Goal: Task Accomplishment & Management: Complete application form

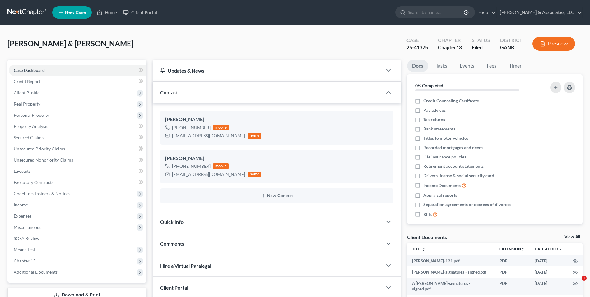
select select "0"
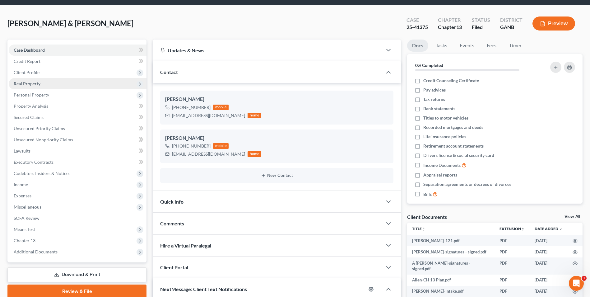
scroll to position [31, 0]
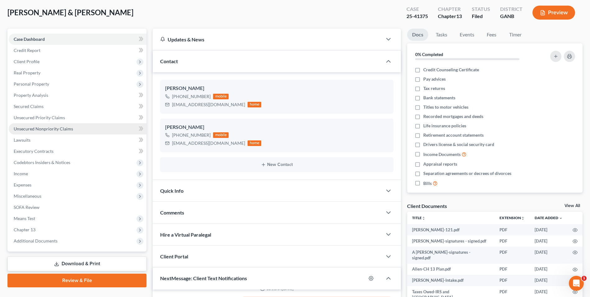
click at [48, 127] on span "Unsecured Nonpriority Claims" at bounding box center [43, 128] width 59 height 5
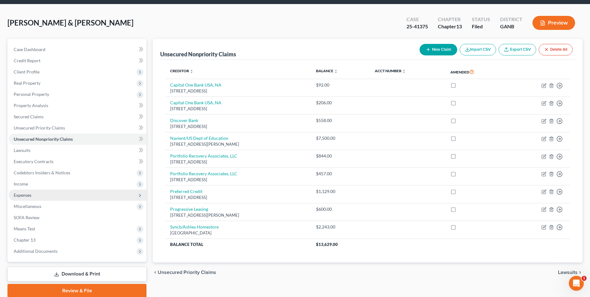
scroll to position [45, 0]
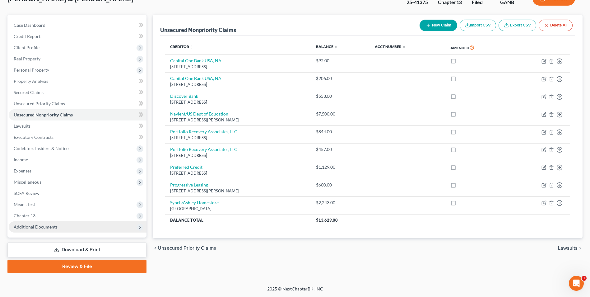
click at [43, 224] on span "Additional Documents" at bounding box center [36, 226] width 44 height 5
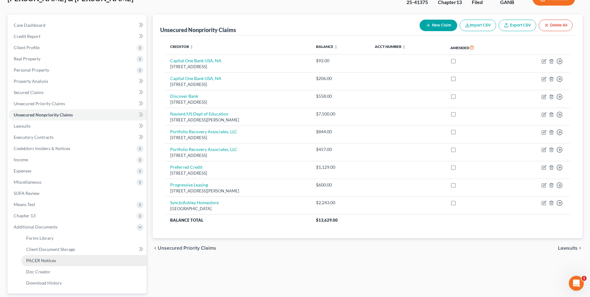
click at [48, 263] on link "PACER Notices" at bounding box center [83, 260] width 125 height 11
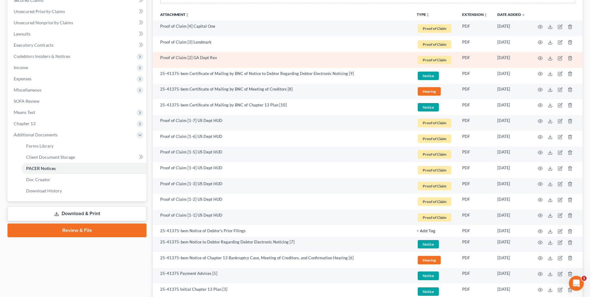
scroll to position [187, 0]
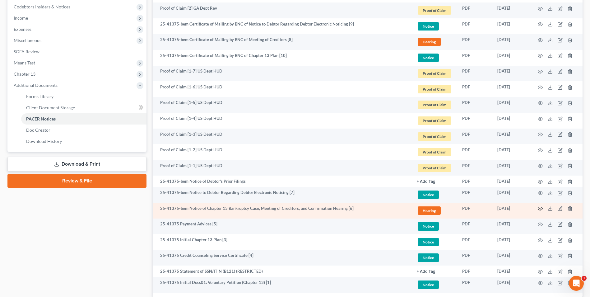
click at [540, 209] on circle "button" at bounding box center [540, 208] width 1 height 1
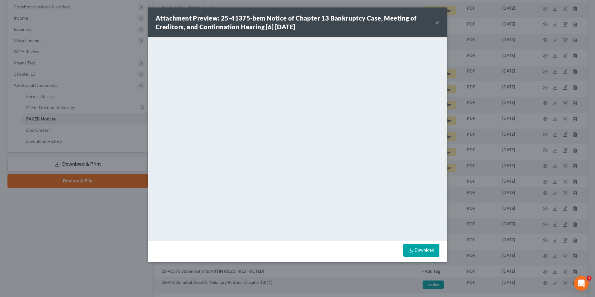
click at [437, 24] on button "×" at bounding box center [437, 22] width 4 height 7
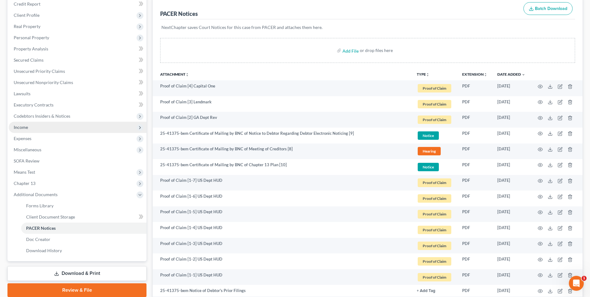
scroll to position [62, 0]
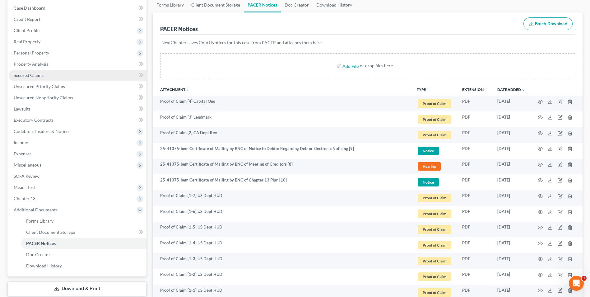
click at [34, 74] on span "Secured Claims" at bounding box center [29, 75] width 30 height 5
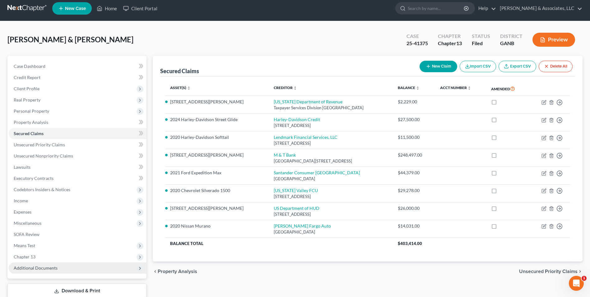
scroll to position [45, 0]
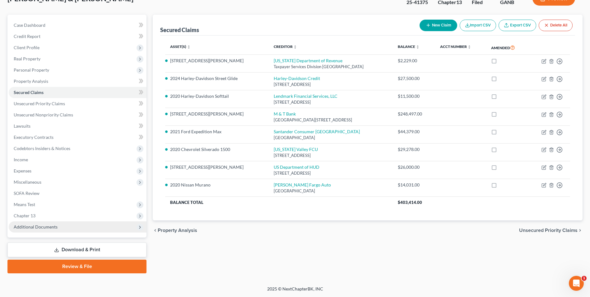
click at [46, 228] on span "Additional Documents" at bounding box center [36, 226] width 44 height 5
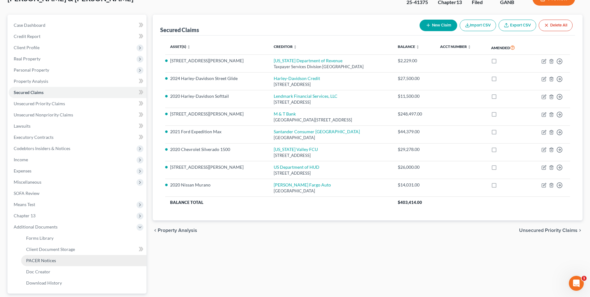
click at [53, 260] on span "PACER Notices" at bounding box center [41, 260] width 30 height 5
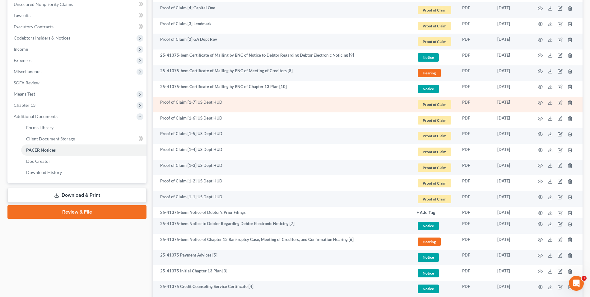
scroll to position [231, 0]
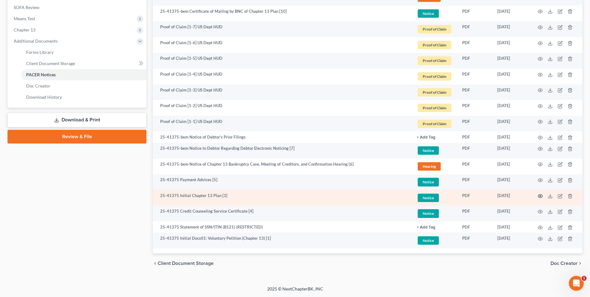
click at [540, 196] on icon "button" at bounding box center [540, 196] width 5 height 5
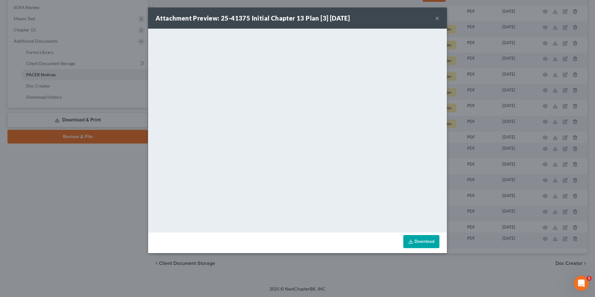
click at [436, 21] on button "×" at bounding box center [437, 17] width 4 height 7
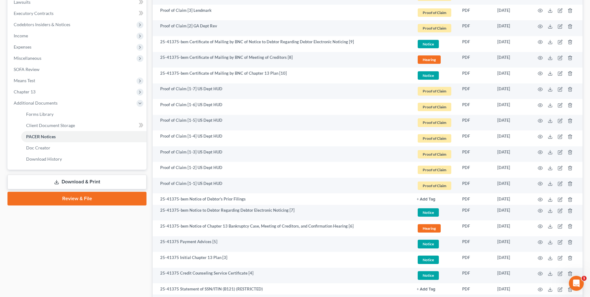
scroll to position [169, 0]
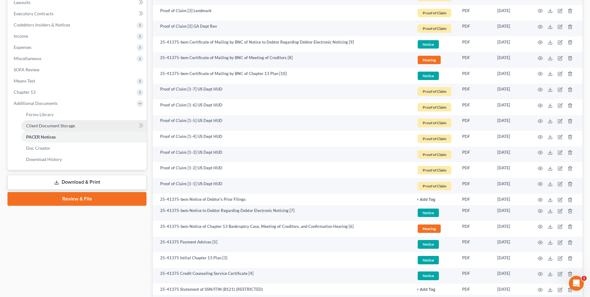
click at [66, 124] on span "Client Document Storage" at bounding box center [50, 125] width 49 height 5
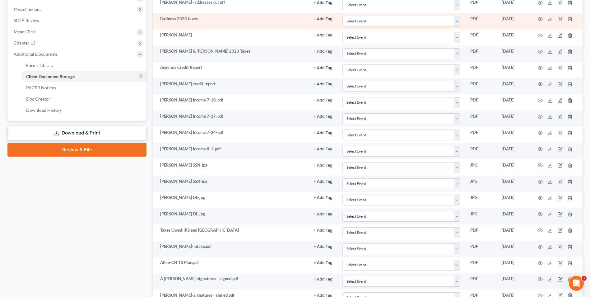
scroll to position [249, 0]
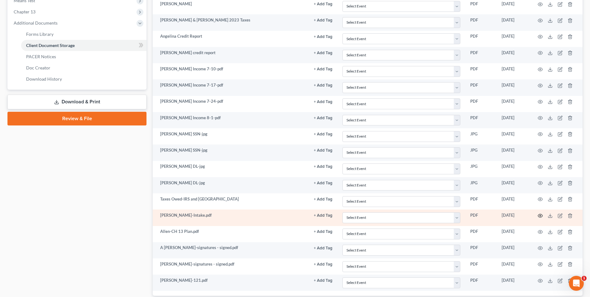
click at [538, 215] on icon "button" at bounding box center [540, 215] width 5 height 5
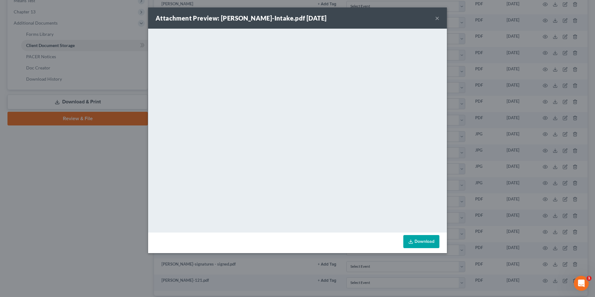
click at [438, 19] on button "×" at bounding box center [437, 17] width 4 height 7
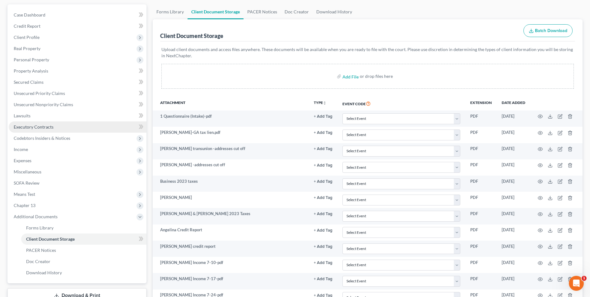
scroll to position [0, 0]
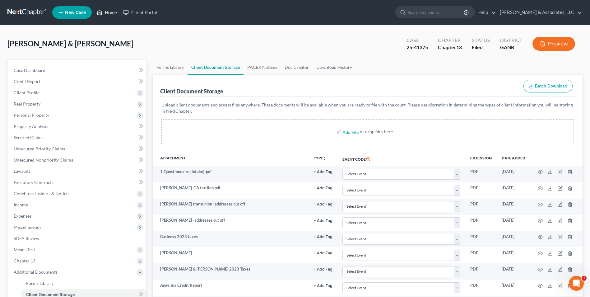
click at [102, 12] on icon at bounding box center [100, 12] width 6 height 7
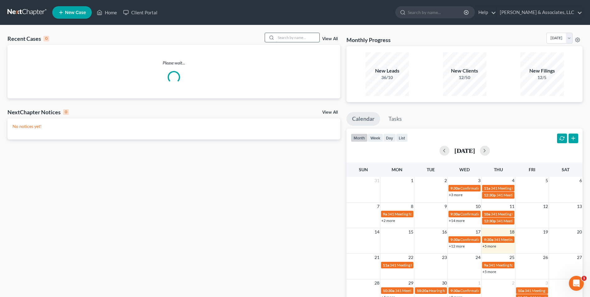
click at [304, 39] on input "search" at bounding box center [298, 37] width 44 height 9
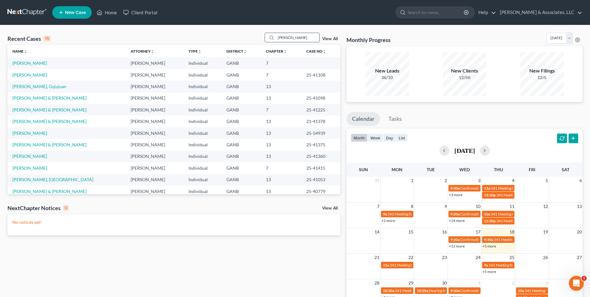
type input "harrington"
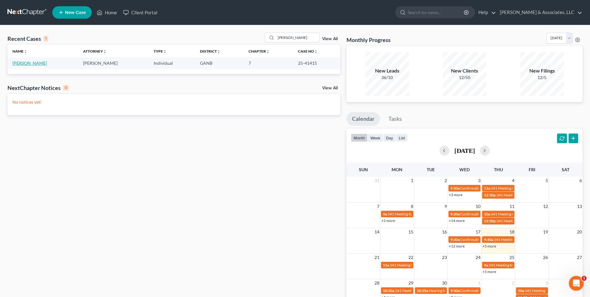
click at [34, 66] on link "Harrington, Rhonda" at bounding box center [29, 62] width 35 height 5
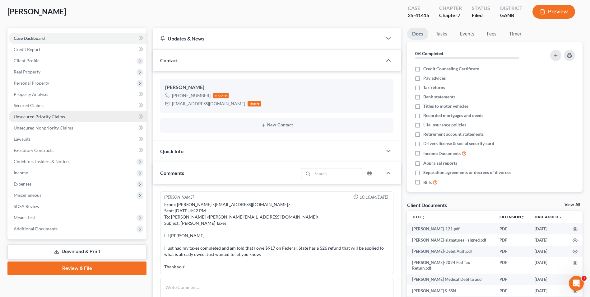
scroll to position [62, 0]
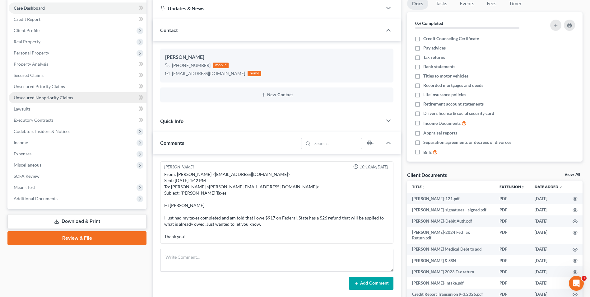
click at [53, 95] on span "Unsecured Nonpriority Claims" at bounding box center [43, 97] width 59 height 5
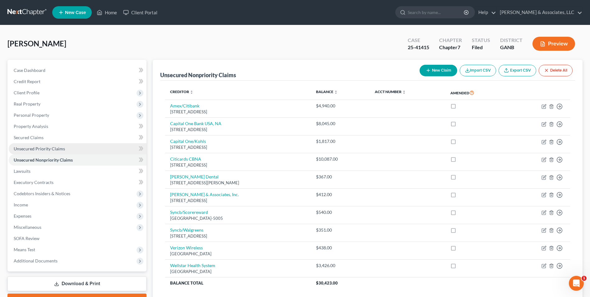
click at [47, 149] on span "Unsecured Priority Claims" at bounding box center [39, 148] width 51 height 5
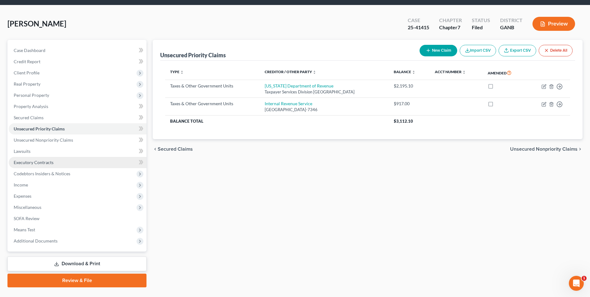
scroll to position [31, 0]
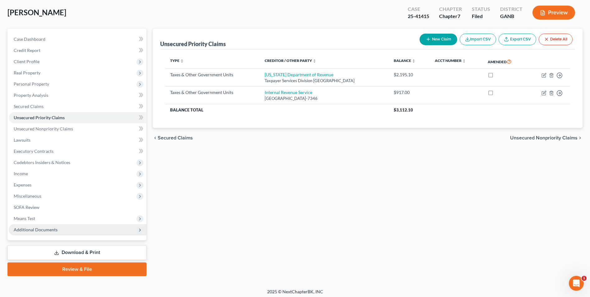
click at [34, 227] on span "Additional Documents" at bounding box center [36, 229] width 44 height 5
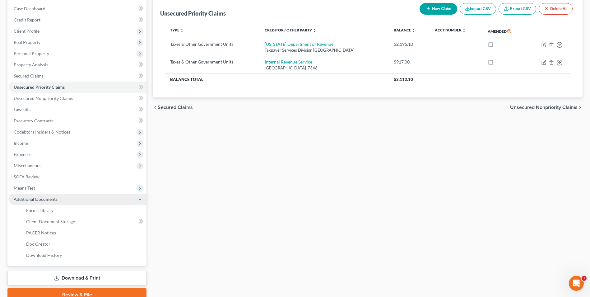
scroll to position [90, 0]
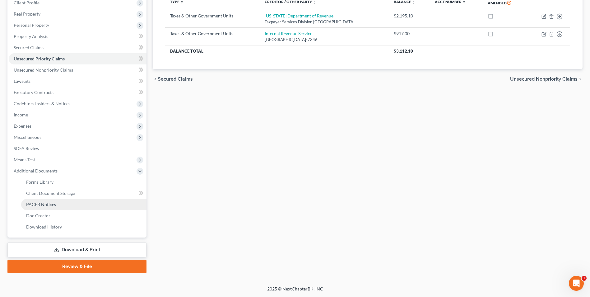
click at [54, 205] on span "PACER Notices" at bounding box center [41, 204] width 30 height 5
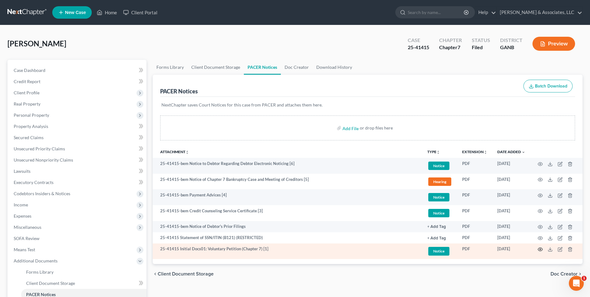
click at [540, 249] on icon "button" at bounding box center [540, 249] width 5 height 5
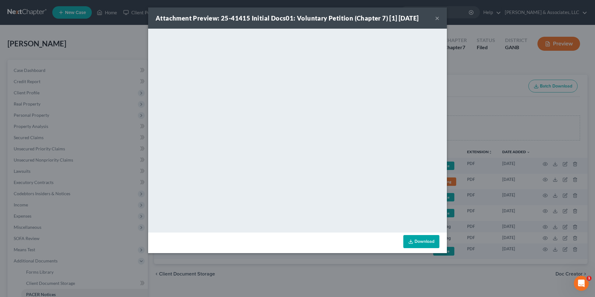
click at [436, 18] on button "×" at bounding box center [437, 17] width 4 height 7
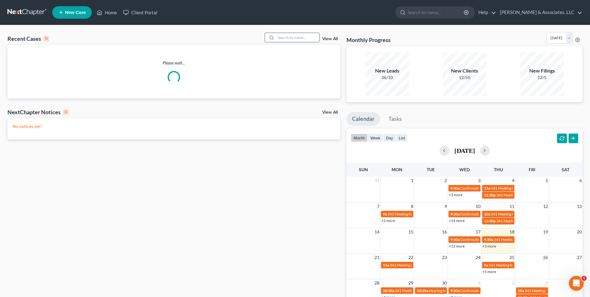
click at [293, 42] on div at bounding box center [292, 38] width 55 height 10
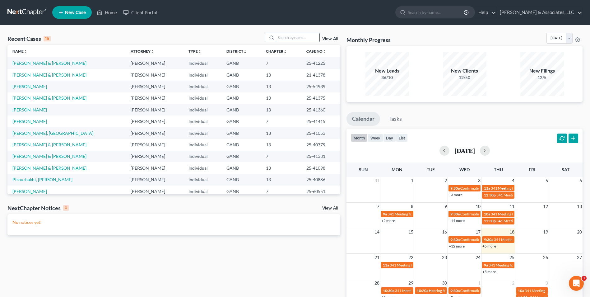
click at [302, 39] on input "search" at bounding box center [298, 37] width 44 height 9
type input "belk"
click at [45, 60] on link "[PERSON_NAME] & [PERSON_NAME]" at bounding box center [49, 62] width 74 height 5
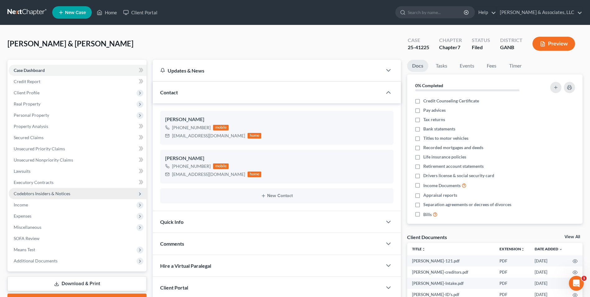
scroll to position [31, 0]
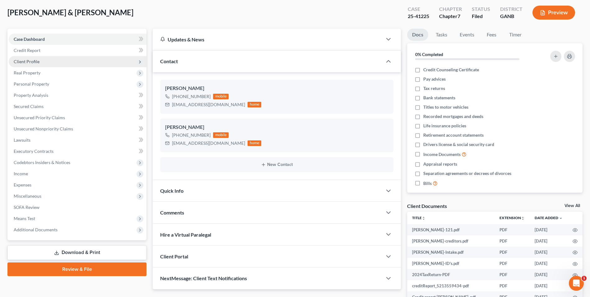
click at [29, 60] on span "Client Profile" at bounding box center [27, 61] width 26 height 5
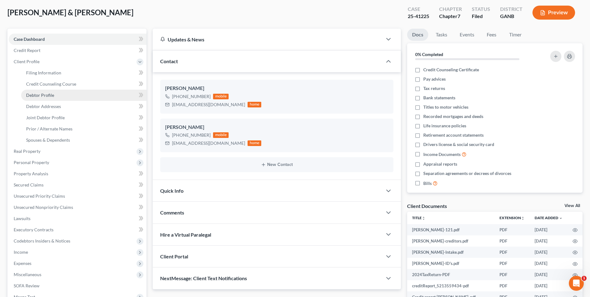
click at [51, 95] on span "Debtor Profile" at bounding box center [40, 94] width 28 height 5
select select "1"
select select "5"
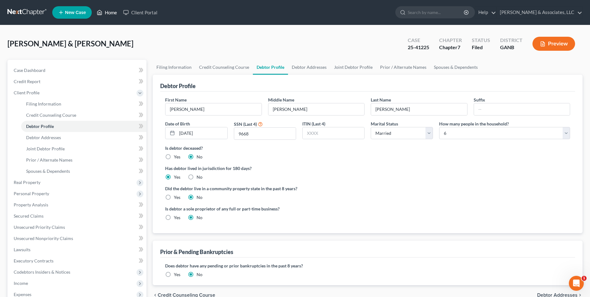
click at [109, 12] on link "Home" at bounding box center [107, 12] width 26 height 11
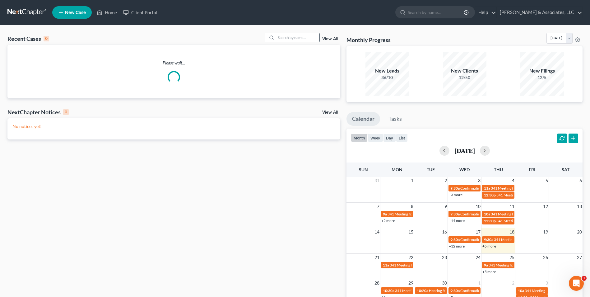
click at [292, 36] on input "search" at bounding box center [298, 37] width 44 height 9
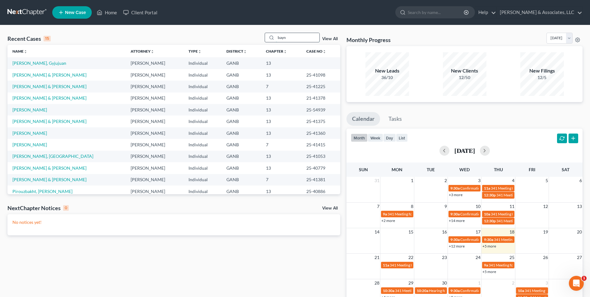
type input "bayn"
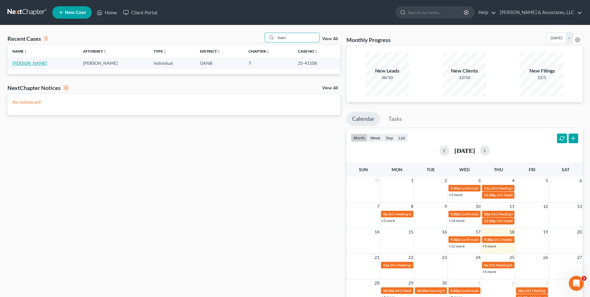
click at [31, 63] on link "[PERSON_NAME]" at bounding box center [29, 62] width 35 height 5
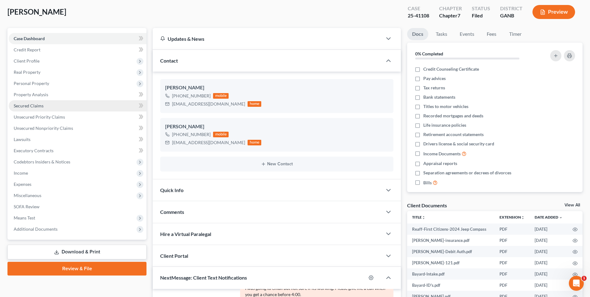
scroll to position [62, 0]
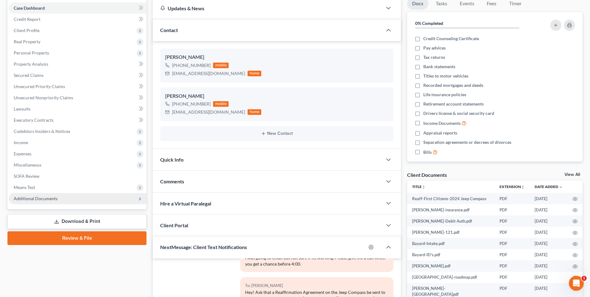
click at [43, 196] on span "Additional Documents" at bounding box center [36, 198] width 44 height 5
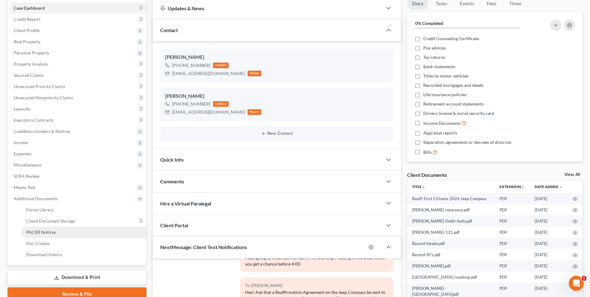
click at [50, 231] on span "PACER Notices" at bounding box center [41, 231] width 30 height 5
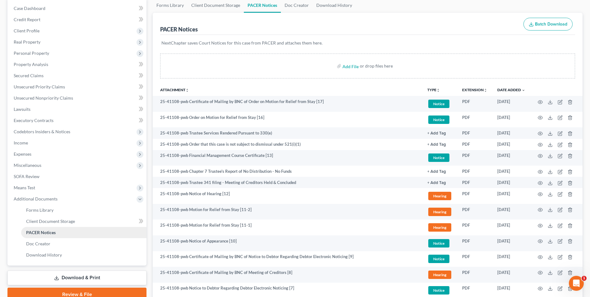
scroll to position [62, 0]
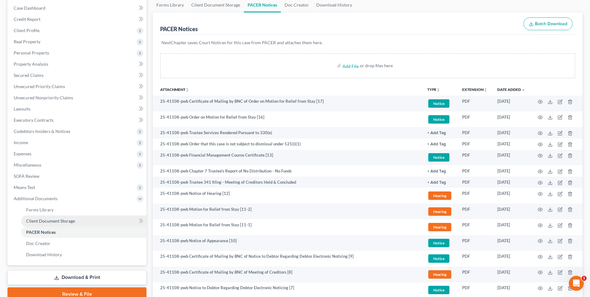
click at [52, 224] on link "Client Document Storage" at bounding box center [83, 220] width 125 height 11
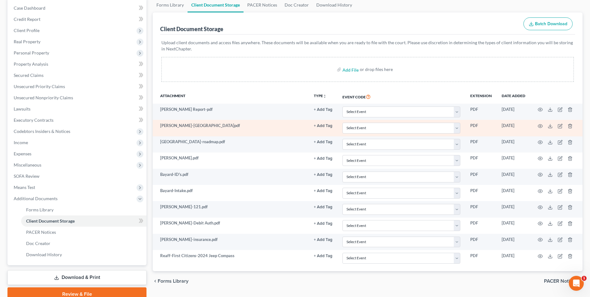
scroll to position [90, 0]
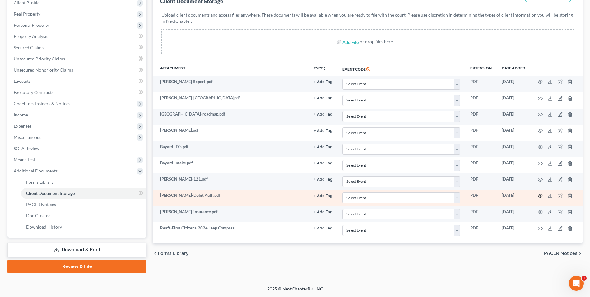
click at [540, 195] on circle "button" at bounding box center [540, 195] width 1 height 1
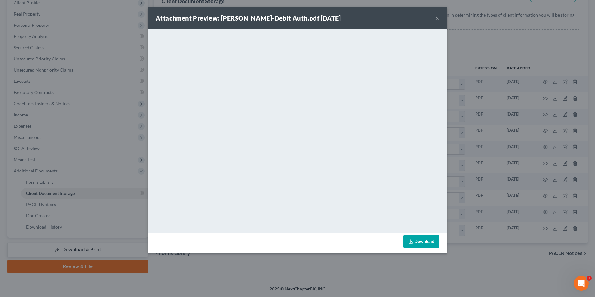
click at [435, 18] on button "×" at bounding box center [437, 17] width 4 height 7
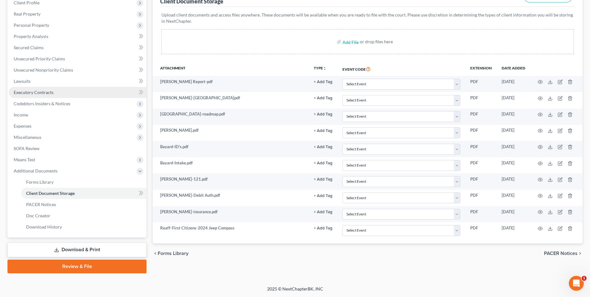
scroll to position [0, 0]
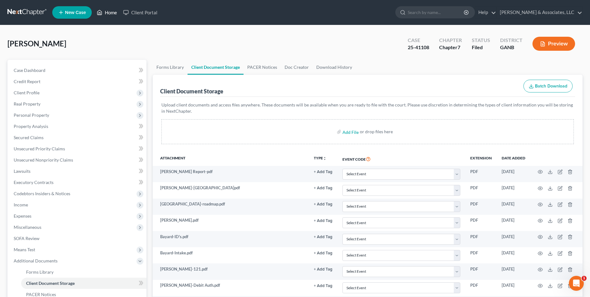
click at [107, 12] on link "Home" at bounding box center [107, 12] width 26 height 11
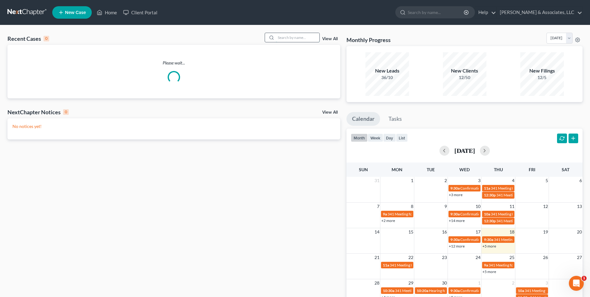
click at [285, 38] on input "search" at bounding box center [298, 37] width 44 height 9
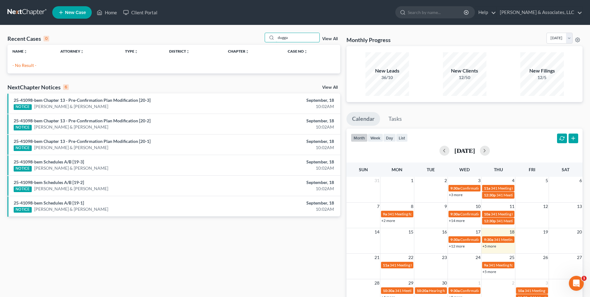
type input "dugga"
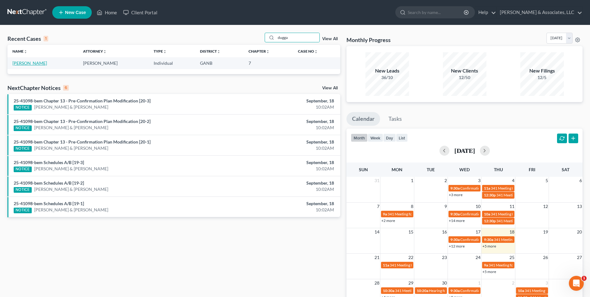
click at [35, 63] on link "[PERSON_NAME]" at bounding box center [29, 62] width 35 height 5
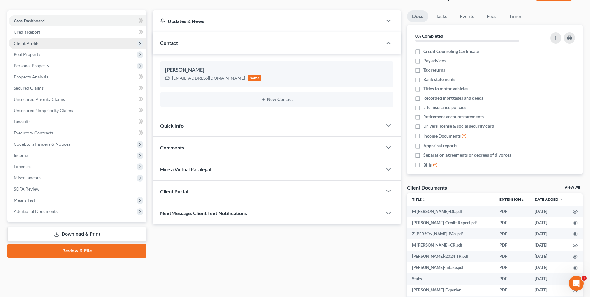
scroll to position [62, 0]
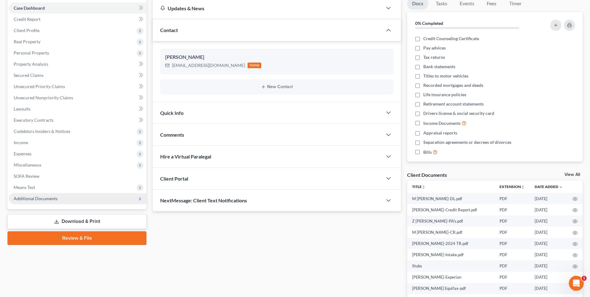
click at [39, 198] on span "Additional Documents" at bounding box center [36, 198] width 44 height 5
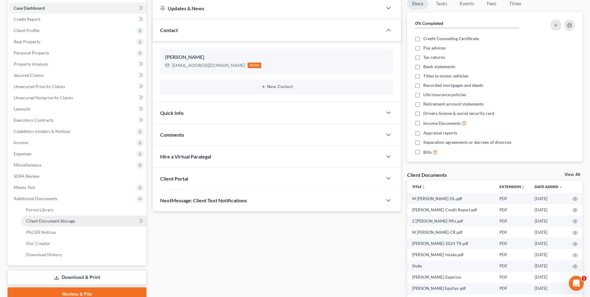
click at [57, 220] on span "Client Document Storage" at bounding box center [50, 220] width 49 height 5
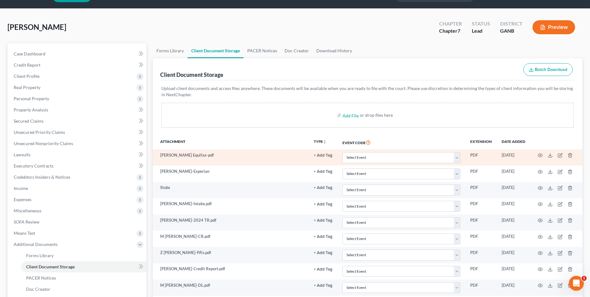
scroll to position [31, 0]
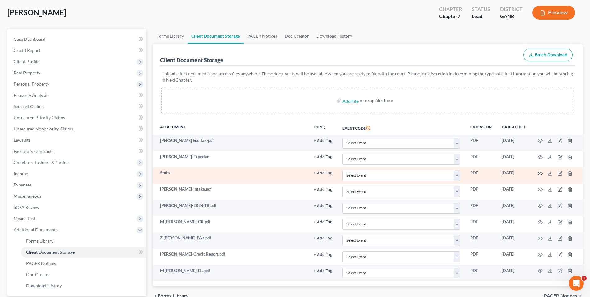
click at [541, 172] on icon "button" at bounding box center [540, 173] width 5 height 5
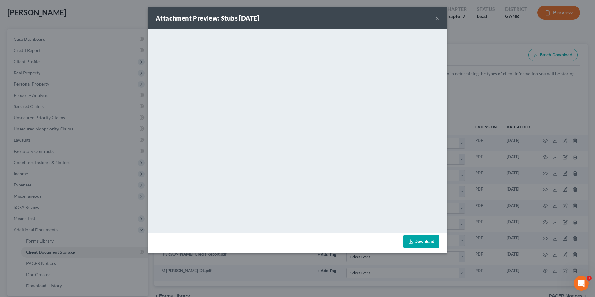
click at [439, 19] on button "×" at bounding box center [437, 17] width 4 height 7
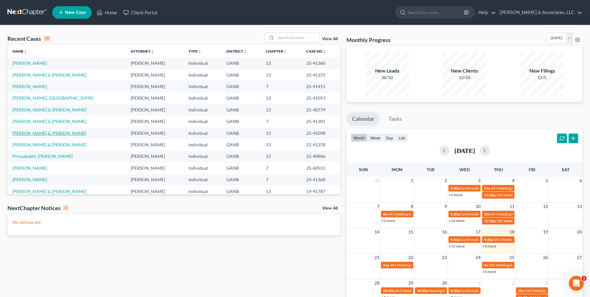
click at [36, 132] on link "[PERSON_NAME] & [PERSON_NAME]" at bounding box center [49, 132] width 74 height 5
click at [43, 131] on link "[PERSON_NAME] & [PERSON_NAME]" at bounding box center [49, 132] width 74 height 5
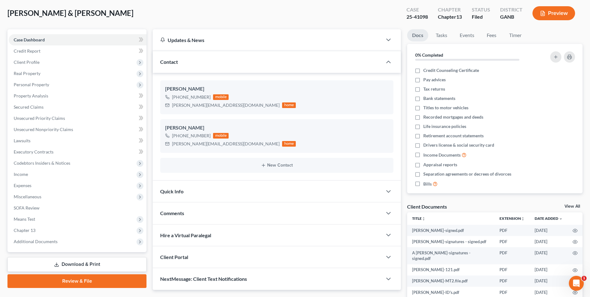
scroll to position [62, 0]
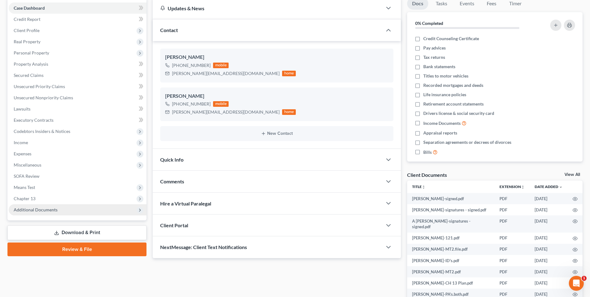
click at [45, 208] on span "Additional Documents" at bounding box center [36, 209] width 44 height 5
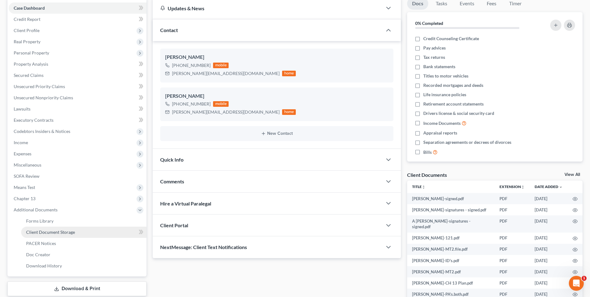
click at [72, 235] on link "Client Document Storage" at bounding box center [83, 232] width 125 height 11
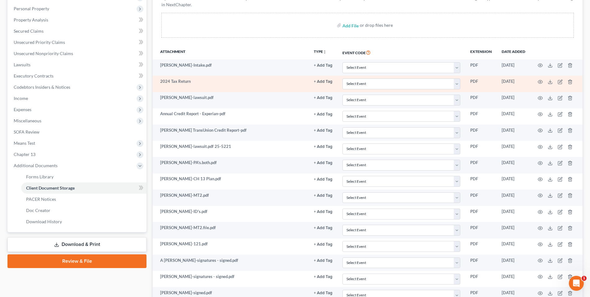
scroll to position [124, 0]
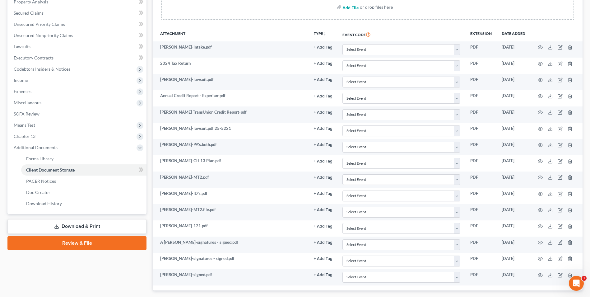
click at [346, 7] on input "file" at bounding box center [350, 7] width 15 height 11
type input "C:\fakepath\Frazier.CH 13 Plan.pdf"
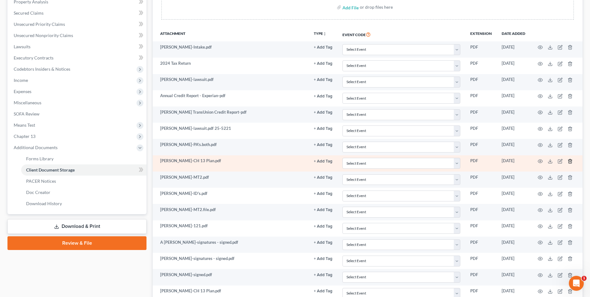
click at [571, 162] on line "button" at bounding box center [571, 161] width 0 height 1
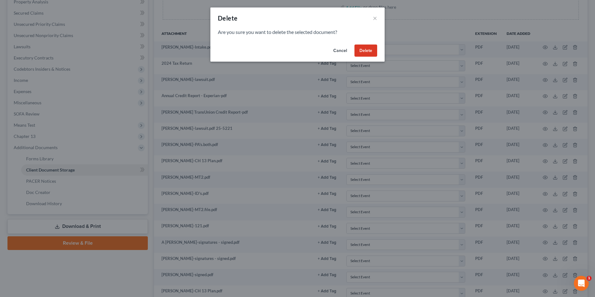
click at [360, 50] on button "Delete" at bounding box center [365, 51] width 23 height 12
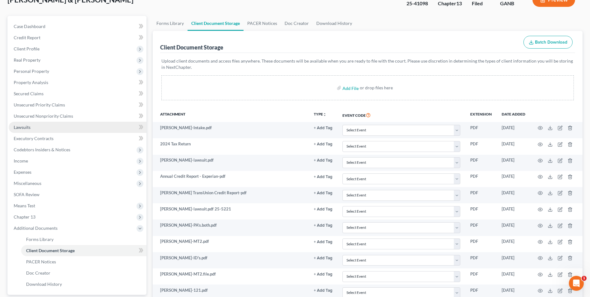
scroll to position [0, 0]
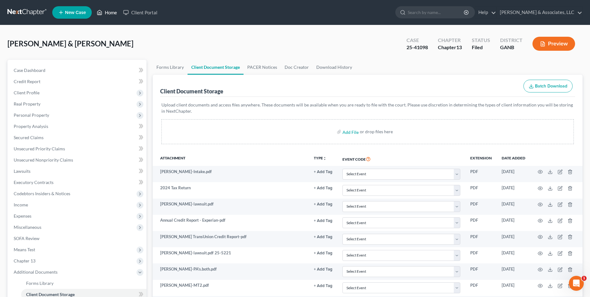
click at [105, 11] on link "Home" at bounding box center [107, 12] width 26 height 11
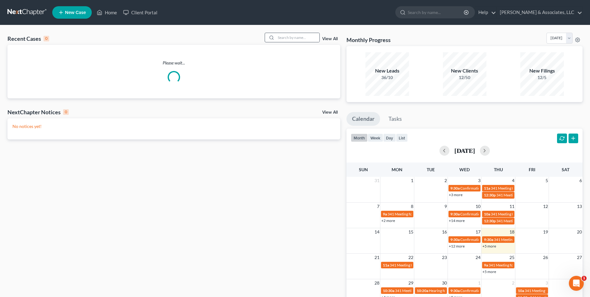
click at [292, 42] on div at bounding box center [292, 38] width 55 height 10
click at [296, 38] on input "search" at bounding box center [298, 37] width 44 height 9
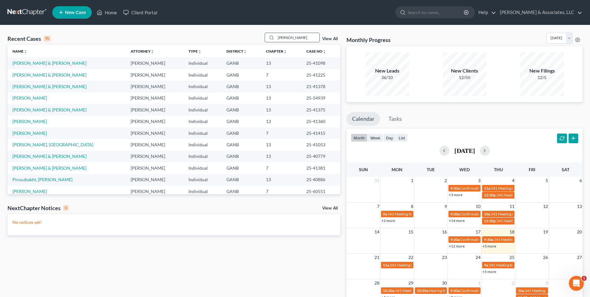
type input "satcher"
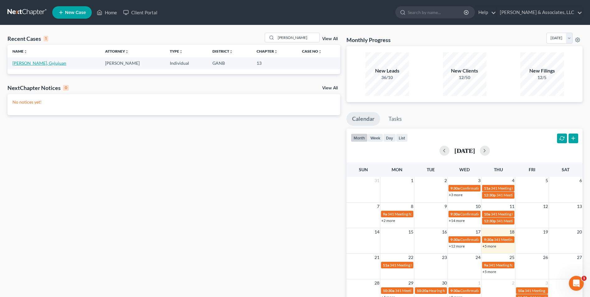
click at [39, 65] on link "[PERSON_NAME], Gyjujuan" at bounding box center [39, 62] width 54 height 5
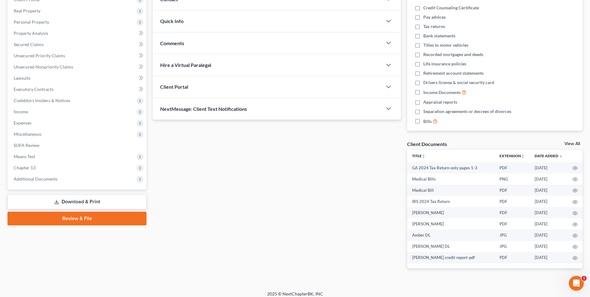
scroll to position [93, 0]
click at [48, 177] on span "Additional Documents" at bounding box center [36, 178] width 44 height 5
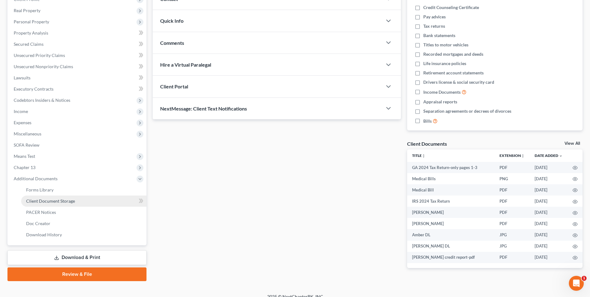
click at [52, 203] on span "Client Document Storage" at bounding box center [50, 200] width 49 height 5
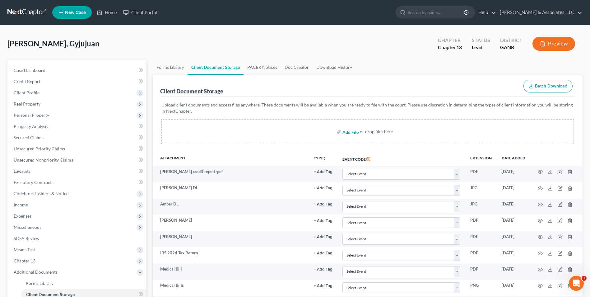
click at [353, 132] on input "file" at bounding box center [350, 131] width 15 height 11
type input "C:\fakepath\Satcher.roadmap.pdf"
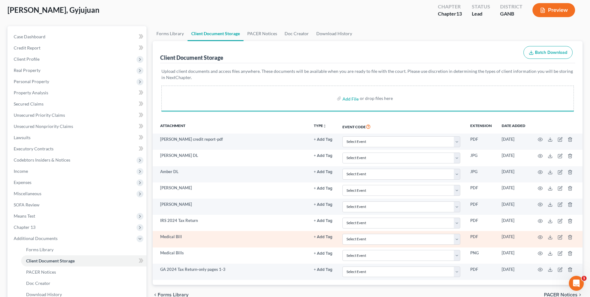
scroll to position [101, 0]
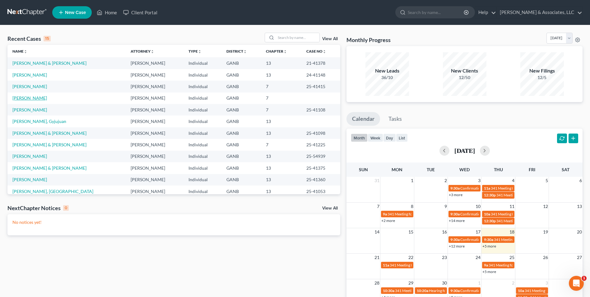
click at [24, 98] on link "[PERSON_NAME]" at bounding box center [29, 97] width 35 height 5
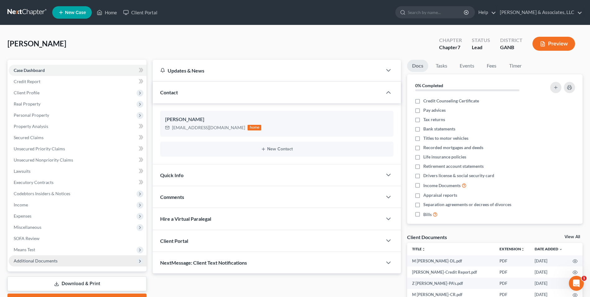
click at [36, 260] on span "Additional Documents" at bounding box center [36, 260] width 44 height 5
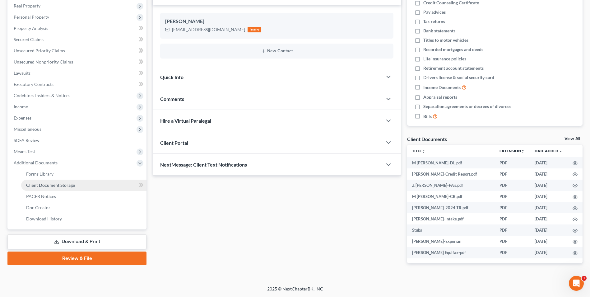
click at [52, 187] on span "Client Document Storage" at bounding box center [50, 184] width 49 height 5
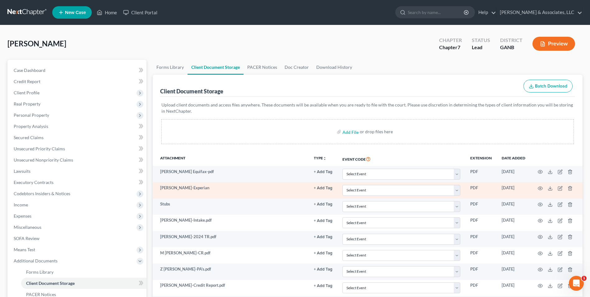
scroll to position [90, 0]
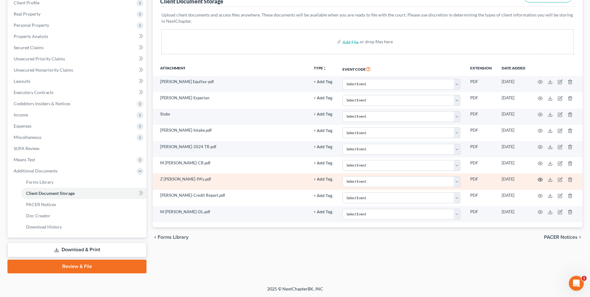
click at [538, 179] on icon "button" at bounding box center [540, 179] width 5 height 5
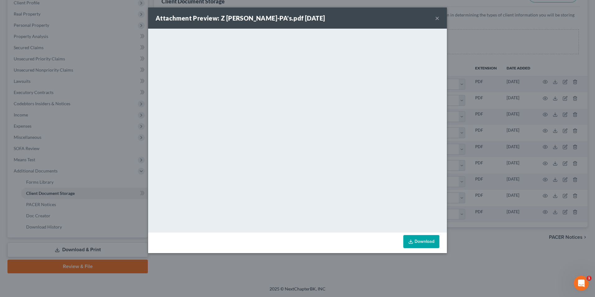
click at [435, 19] on div "Attachment Preview: Z [PERSON_NAME]-PA's.pdf [DATE] ×" at bounding box center [297, 17] width 299 height 21
click at [438, 19] on button "×" at bounding box center [437, 17] width 4 height 7
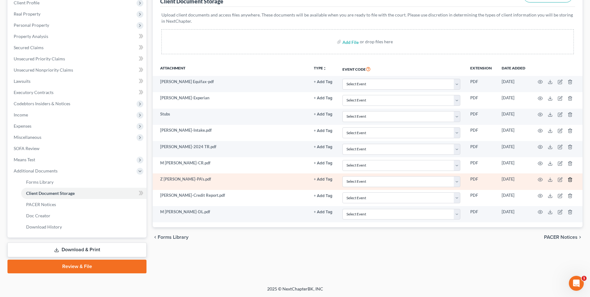
click at [571, 178] on icon "button" at bounding box center [570, 179] width 5 height 5
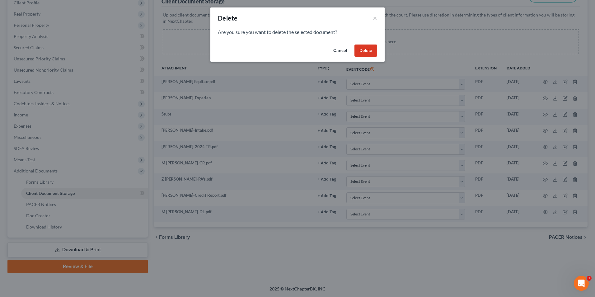
click at [372, 56] on button "Delete" at bounding box center [365, 51] width 23 height 12
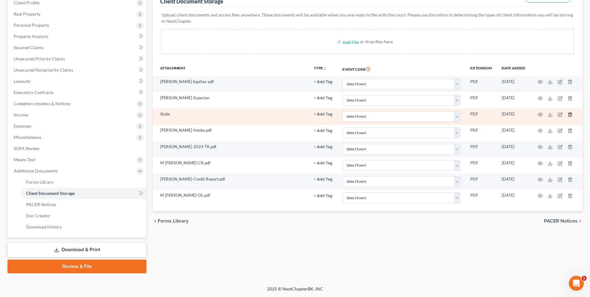
click at [570, 113] on polyline "button" at bounding box center [571, 113] width 4 height 0
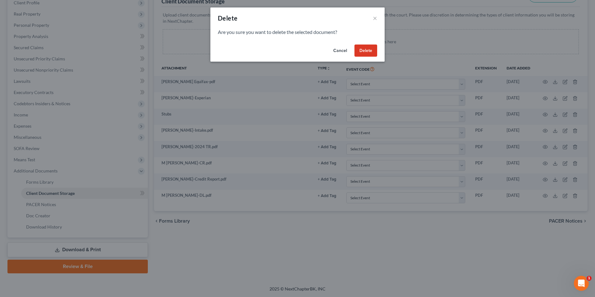
click at [372, 52] on button "Delete" at bounding box center [365, 51] width 23 height 12
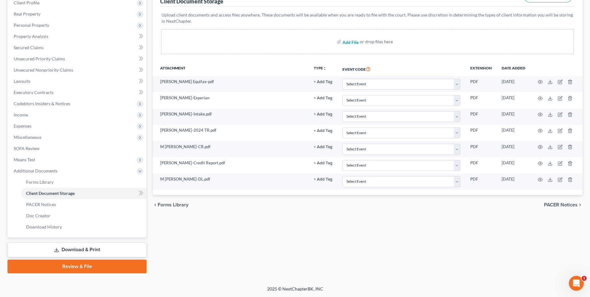
click at [351, 41] on input "file" at bounding box center [350, 41] width 15 height 11
type input "C:\fakepath\[PERSON_NAME].NFS PA's.pdf"
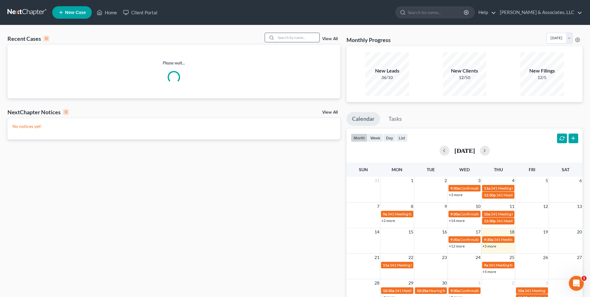
click at [308, 39] on input "search" at bounding box center [298, 37] width 44 height 9
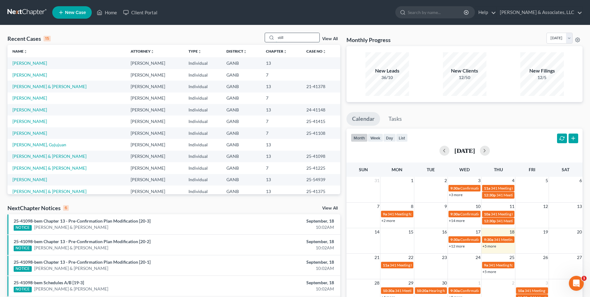
type input "still"
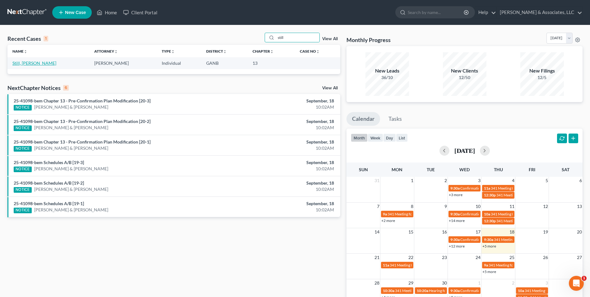
click at [23, 63] on link "Still, [PERSON_NAME]" at bounding box center [34, 62] width 44 height 5
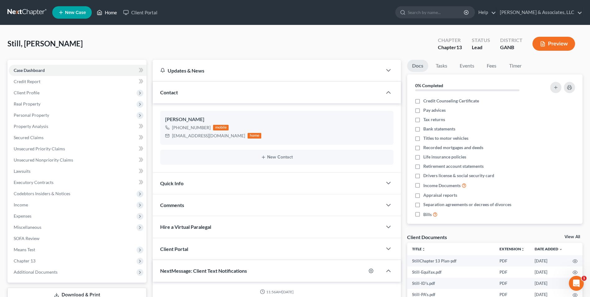
click at [110, 11] on link "Home" at bounding box center [107, 12] width 26 height 11
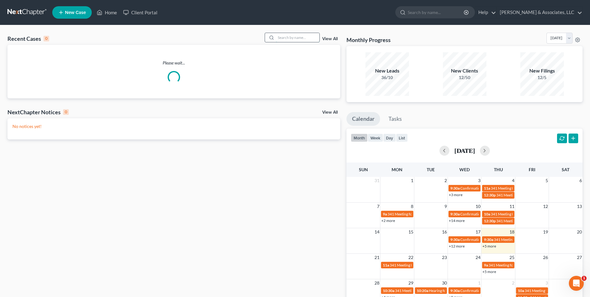
click at [308, 34] on input "search" at bounding box center [298, 37] width 44 height 9
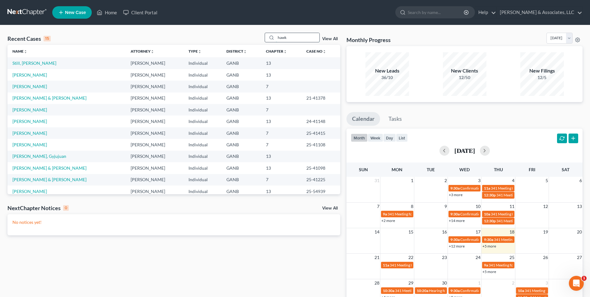
type input "hawk"
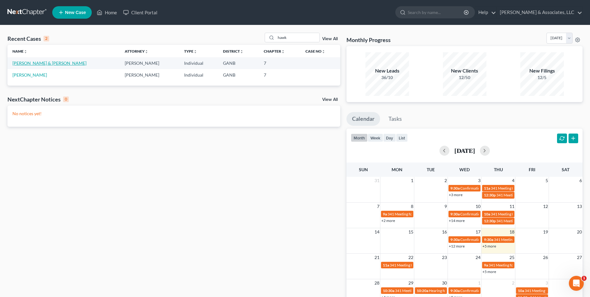
click at [53, 63] on link "[PERSON_NAME] & [PERSON_NAME]" at bounding box center [49, 62] width 74 height 5
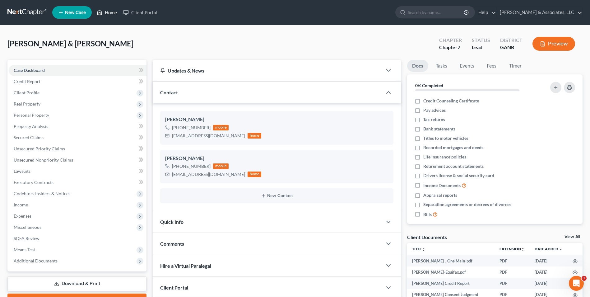
click at [112, 15] on link "Home" at bounding box center [107, 12] width 26 height 11
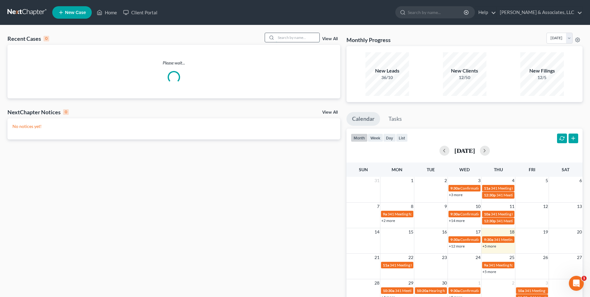
click at [298, 41] on input "search" at bounding box center [298, 37] width 44 height 9
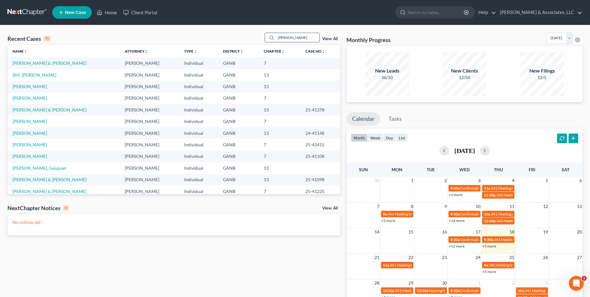
type input "[PERSON_NAME]"
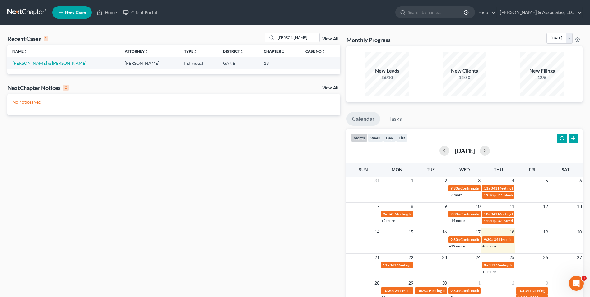
click at [46, 65] on link "[PERSON_NAME] & [PERSON_NAME]" at bounding box center [49, 62] width 74 height 5
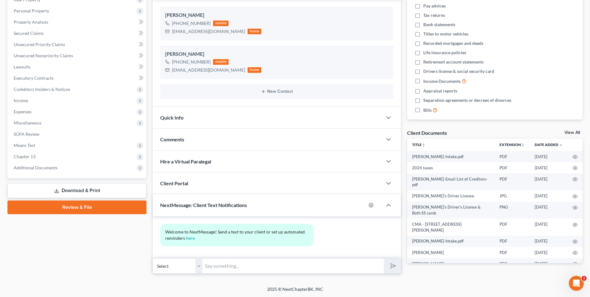
scroll to position [105, 0]
click at [198, 268] on select "Select [PHONE_NUMBER] - [PERSON_NAME] [PHONE_NUMBER] - [PERSON_NAME]" at bounding box center [178, 265] width 50 height 15
select select "1"
click at [153, 258] on select "Select [PHONE_NUMBER] - [PERSON_NAME] [PHONE_NUMBER] - [PERSON_NAME]" at bounding box center [178, 265] width 50 height 15
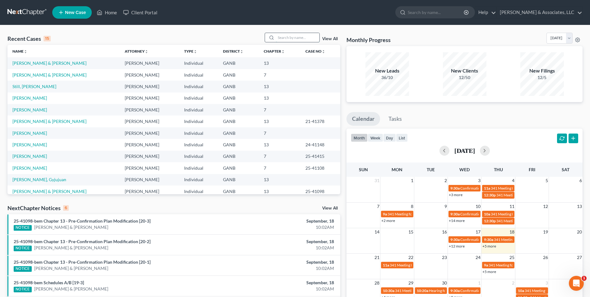
click at [294, 36] on input "search" at bounding box center [298, 37] width 44 height 9
type input "[PERSON_NAME]"
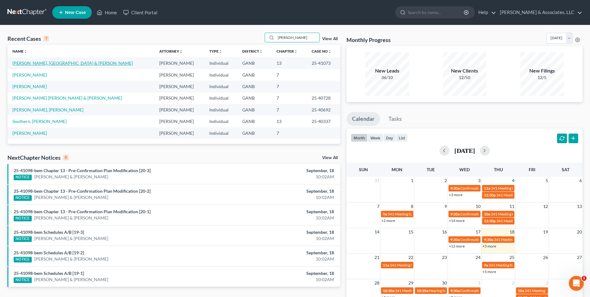
click at [38, 63] on link "[PERSON_NAME], [GEOGRAPHIC_DATA] & [PERSON_NAME]" at bounding box center [72, 62] width 120 height 5
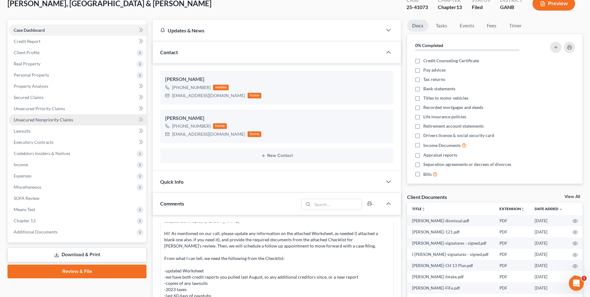
scroll to position [93, 0]
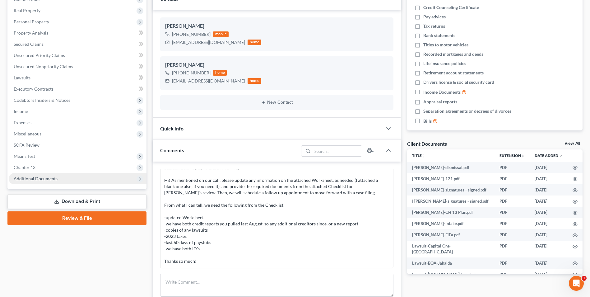
click at [54, 181] on span "Additional Documents" at bounding box center [78, 178] width 138 height 11
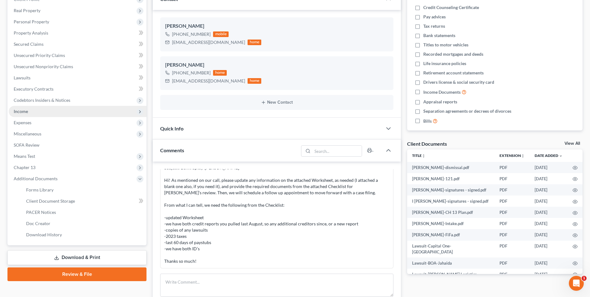
click at [24, 113] on span "Income" at bounding box center [21, 111] width 14 height 5
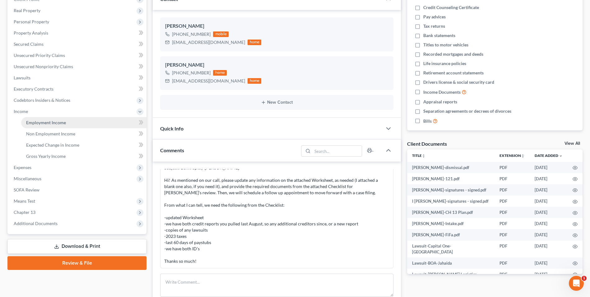
click at [49, 123] on span "Employment Income" at bounding box center [46, 122] width 40 height 5
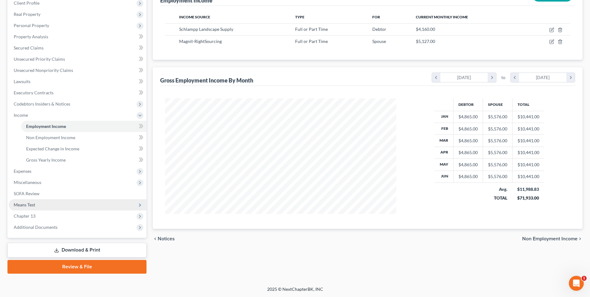
scroll to position [90, 0]
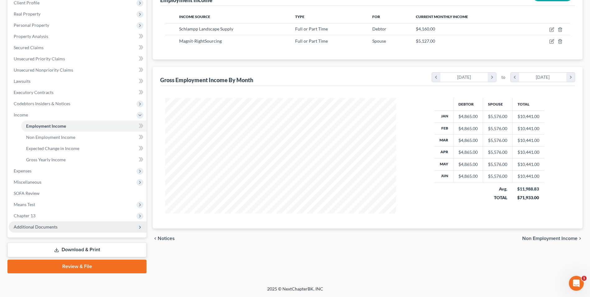
click at [30, 227] on span "Additional Documents" at bounding box center [36, 226] width 44 height 5
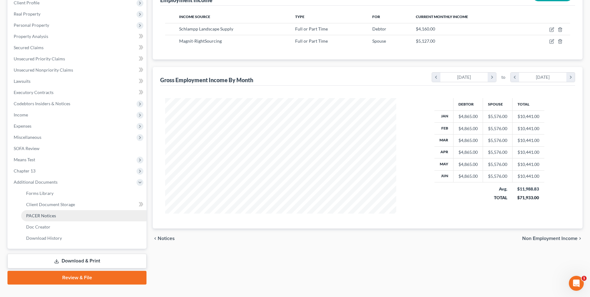
click at [49, 219] on link "PACER Notices" at bounding box center [83, 215] width 125 height 11
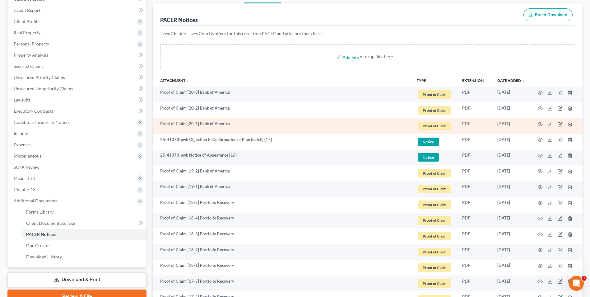
scroll to position [62, 0]
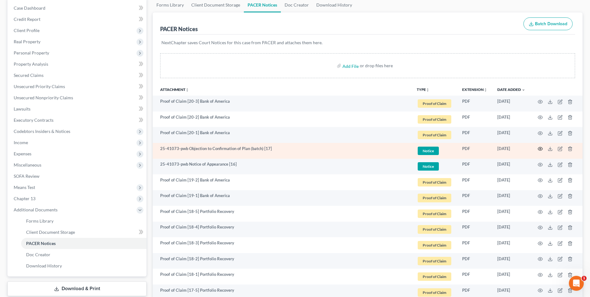
click at [539, 149] on icon "button" at bounding box center [540, 148] width 5 height 5
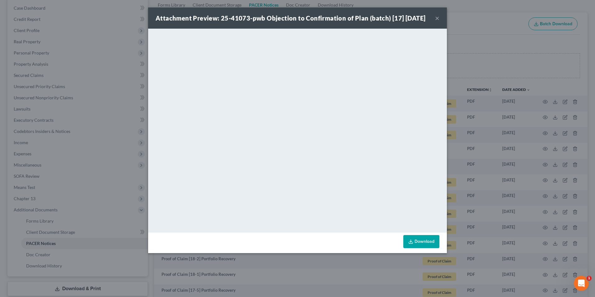
click at [438, 22] on button "×" at bounding box center [437, 17] width 4 height 7
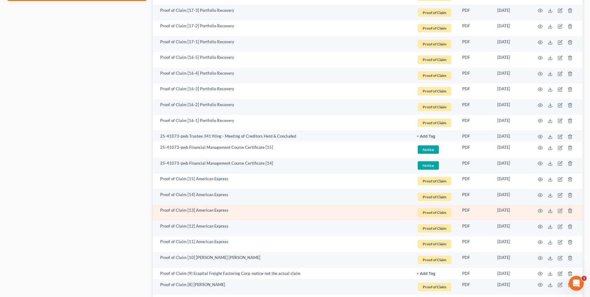
scroll to position [405, 0]
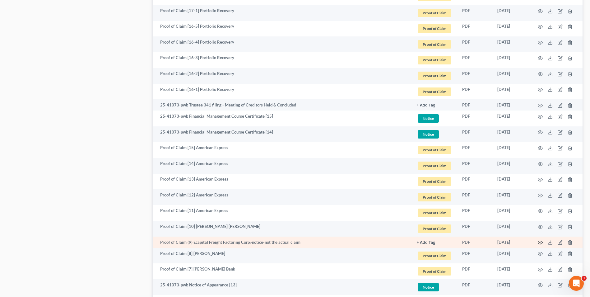
click at [539, 241] on icon "button" at bounding box center [540, 242] width 5 height 5
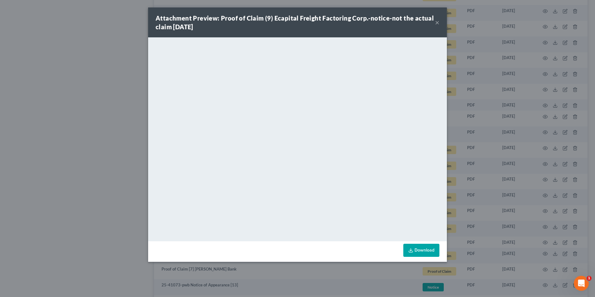
click at [436, 25] on button "×" at bounding box center [437, 22] width 4 height 7
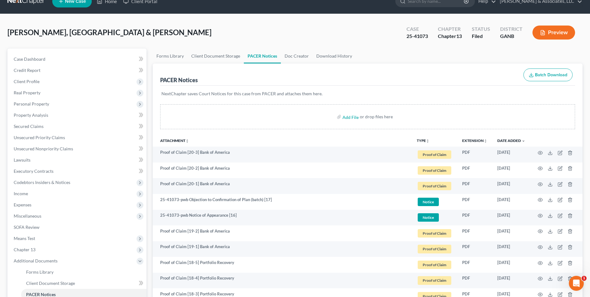
scroll to position [0, 0]
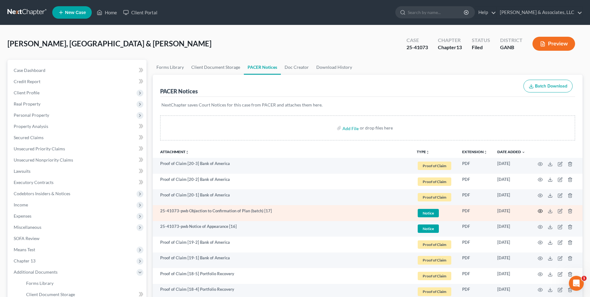
click at [542, 211] on icon "button" at bounding box center [540, 211] width 5 height 5
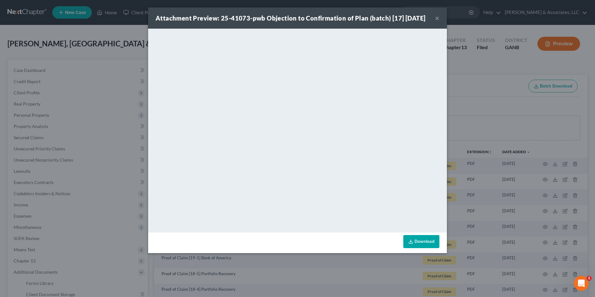
click at [437, 21] on button "×" at bounding box center [437, 17] width 4 height 7
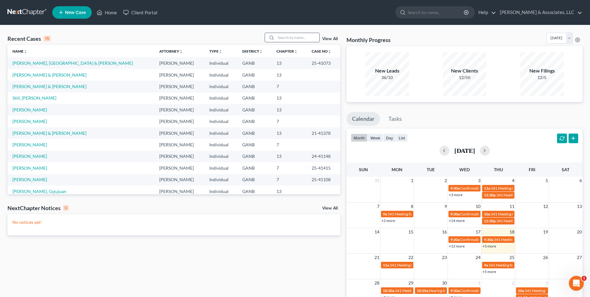
click at [306, 38] on input "search" at bounding box center [298, 37] width 44 height 9
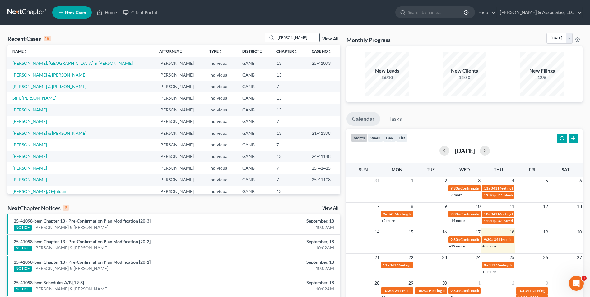
type input "[PERSON_NAME]"
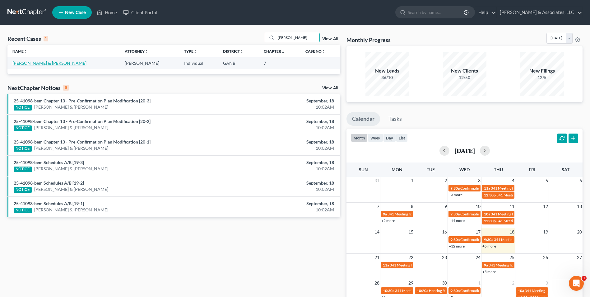
click at [32, 65] on link "[PERSON_NAME] & [PERSON_NAME]" at bounding box center [49, 62] width 74 height 5
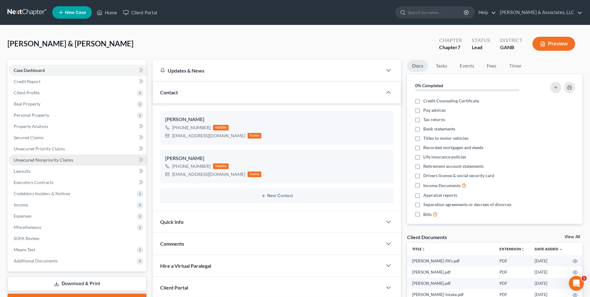
click at [43, 154] on link "Unsecured Nonpriority Claims" at bounding box center [78, 159] width 138 height 11
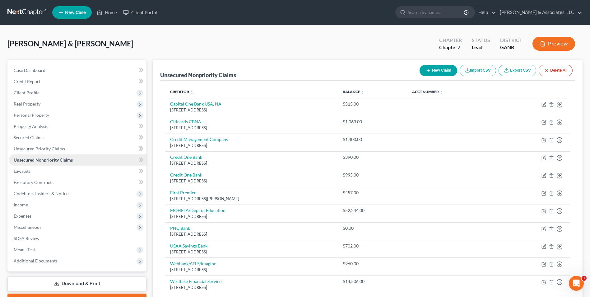
click at [43, 161] on span "Unsecured Nonpriority Claims" at bounding box center [43, 159] width 59 height 5
click at [439, 73] on button "New Claim" at bounding box center [439, 71] width 38 height 12
select select "2"
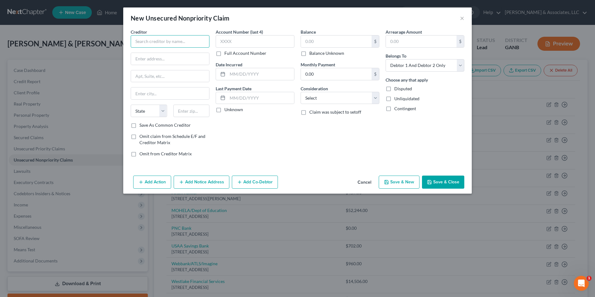
click at [170, 38] on input "text" at bounding box center [170, 41] width 79 height 12
type input "Peachtree Spine Physicians"
type input "[STREET_ADDRESS]"
type input "STE G65"
type input "[GEOGRAPHIC_DATA]"
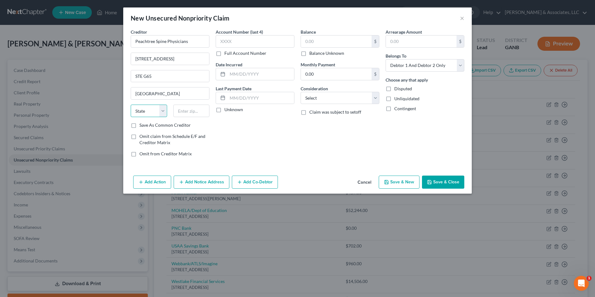
select select "10"
type input "30342-1703"
click at [139, 124] on label "Save As Common Creditor" at bounding box center [164, 125] width 51 height 6
click at [142, 124] on input "Save As Common Creditor" at bounding box center [144, 124] width 4 height 4
checkbox input "true"
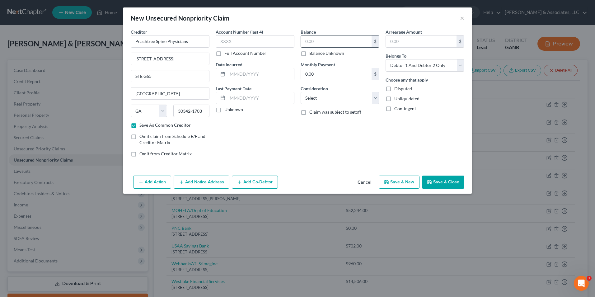
click at [356, 45] on input "text" at bounding box center [336, 41] width 71 height 12
type input "206.00"
click at [373, 100] on select "Select Cable / Satellite Services Collection Agency Credit Card Debt Debt Couns…" at bounding box center [340, 98] width 79 height 12
select select "9"
click at [301, 92] on select "Select Cable / Satellite Services Collection Agency Credit Card Debt Debt Couns…" at bounding box center [340, 98] width 79 height 12
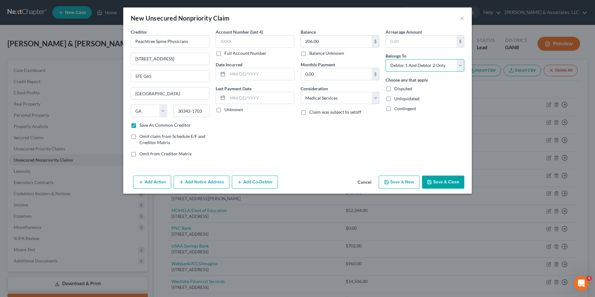
click at [462, 65] on select "Select Debtor 1 Only Debtor 2 Only Debtor 1 And Debtor 2 Only At Least One Of T…" at bounding box center [425, 65] width 79 height 12
select select "0"
click at [386, 59] on select "Select Debtor 1 Only Debtor 2 Only Debtor 1 And Debtor 2 Only At Least One Of T…" at bounding box center [425, 65] width 79 height 12
click at [402, 185] on button "Save & New" at bounding box center [399, 182] width 41 height 13
checkbox input "false"
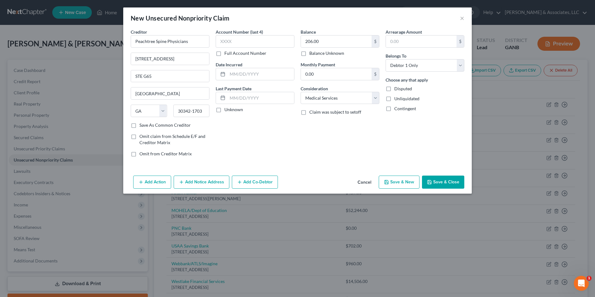
select select "2"
click at [164, 41] on input "text" at bounding box center [170, 41] width 79 height 12
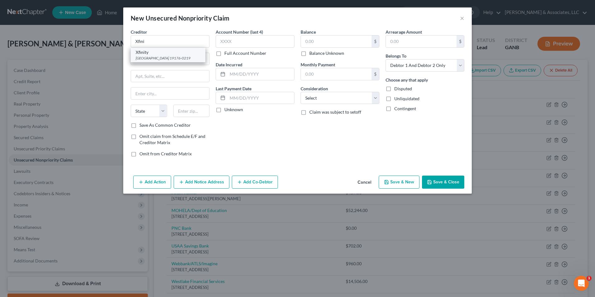
click at [150, 61] on div "PO Box 70219, Philadelphia, PA 19176-0219" at bounding box center [168, 57] width 65 height 5
type input "Xfinity"
type input "PO Box 70219"
type input "Philadelphia"
select select "39"
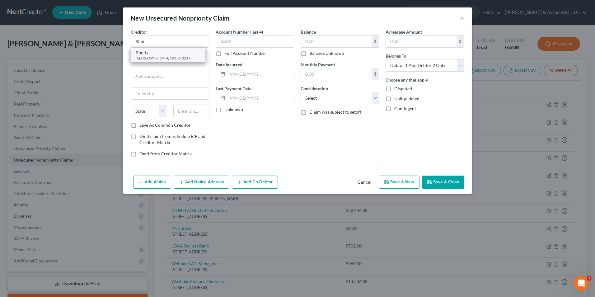
type input "19176-0219"
click at [338, 42] on input "text" at bounding box center [336, 41] width 71 height 12
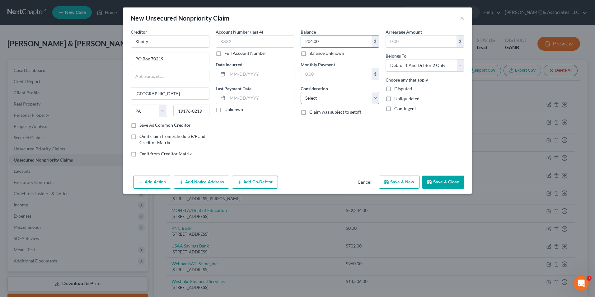
type input "204.00"
click at [375, 98] on select "Select Cable / Satellite Services Collection Agency Credit Card Debt Debt Couns…" at bounding box center [340, 98] width 79 height 12
select select "20"
click at [301, 92] on select "Select Cable / Satellite Services Collection Agency Credit Card Debt Debt Couns…" at bounding box center [340, 98] width 79 height 12
click at [457, 68] on select "Select Debtor 1 Only Debtor 2 Only Debtor 1 And Debtor 2 Only At Least One Of T…" at bounding box center [425, 65] width 79 height 12
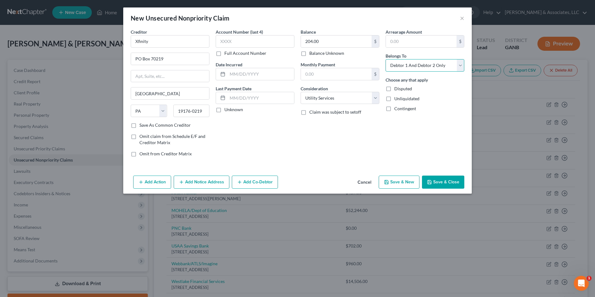
select select "1"
click at [386, 59] on select "Select Debtor 1 Only Debtor 2 Only Debtor 1 And Debtor 2 Only At Least One Of T…" at bounding box center [425, 65] width 79 height 12
click at [406, 181] on button "Save & New" at bounding box center [399, 182] width 41 height 13
select select "2"
type input "0.00"
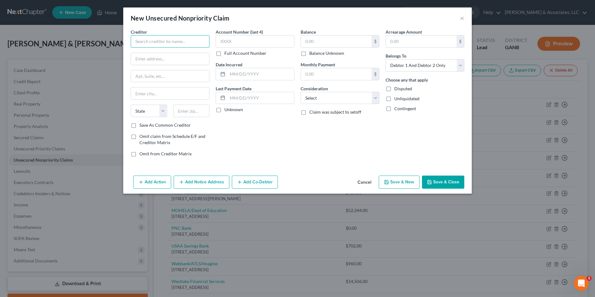
click at [165, 42] on input "text" at bounding box center [170, 41] width 79 height 12
type input "Hopebridge, LLC"
type input "3500 DePauw Blvd"
type input "Indainaplois"
select select "15"
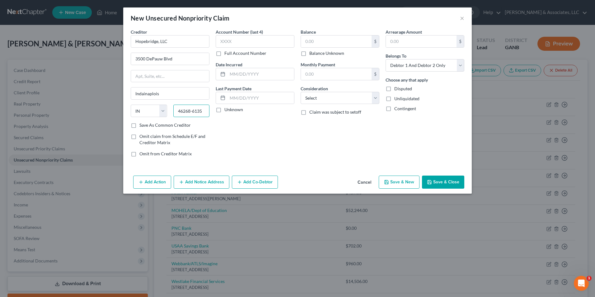
type input "46268-6135"
click at [139, 125] on label "Save As Common Creditor" at bounding box center [164, 125] width 51 height 6
click at [142, 125] on input "Save As Common Creditor" at bounding box center [144, 124] width 4 height 4
checkbox input "true"
click at [354, 44] on input "text" at bounding box center [336, 41] width 71 height 12
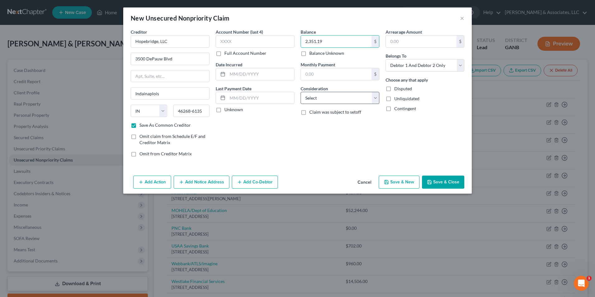
type input "2,351.19"
click at [376, 99] on select "Select Cable / Satellite Services Collection Agency Credit Card Debt Debt Couns…" at bounding box center [340, 98] width 79 height 12
select select "9"
click at [301, 92] on select "Select Cable / Satellite Services Collection Agency Credit Card Debt Debt Couns…" at bounding box center [340, 98] width 79 height 12
click at [448, 180] on button "Save & Close" at bounding box center [443, 182] width 42 height 13
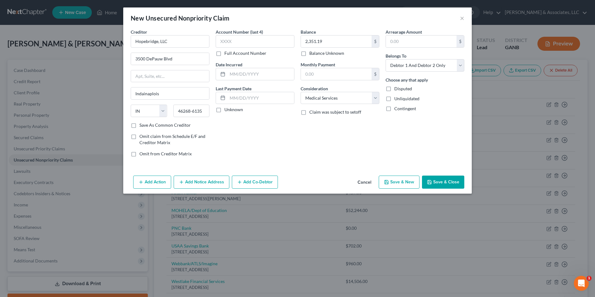
checkbox input "false"
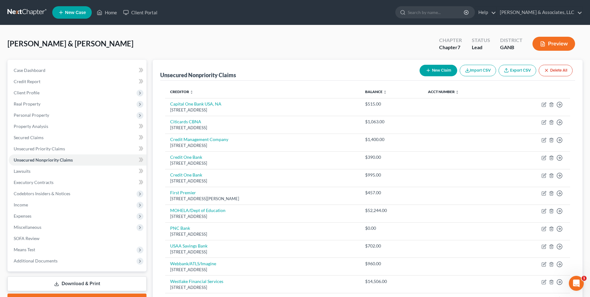
click at [545, 45] on icon "button" at bounding box center [543, 44] width 6 height 6
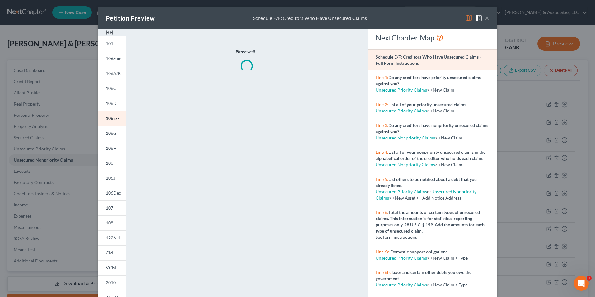
click at [102, 31] on div at bounding box center [111, 32] width 27 height 7
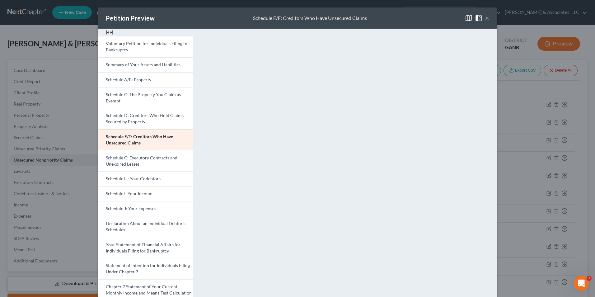
click at [486, 19] on button "×" at bounding box center [487, 17] width 4 height 7
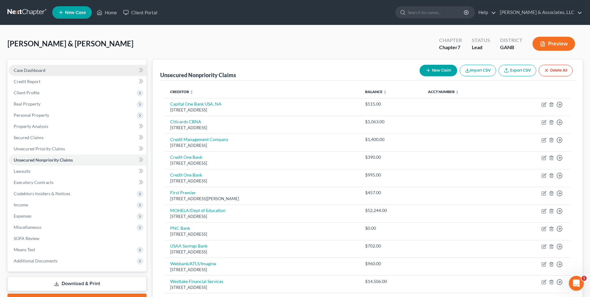
click at [47, 70] on link "Case Dashboard" at bounding box center [78, 70] width 138 height 11
select select "0"
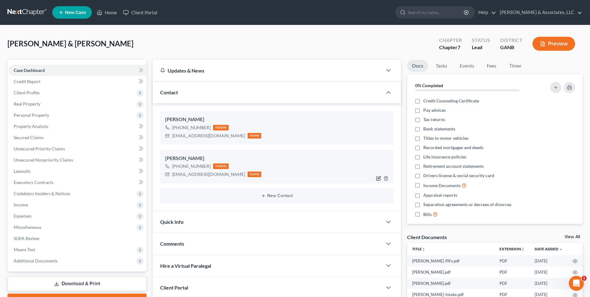
click at [378, 178] on icon "button" at bounding box center [378, 178] width 5 height 5
select select "0"
select select "1"
select select "0"
select select "1"
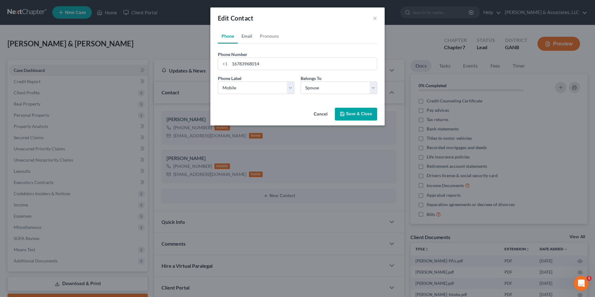
click at [247, 37] on link "Email" at bounding box center [247, 36] width 18 height 15
drag, startPoint x: 239, startPoint y: 65, endPoint x: 239, endPoint y: 80, distance: 14.6
click at [239, 65] on input "jessemin85@gmail.com" at bounding box center [303, 64] width 147 height 12
drag, startPoint x: 282, startPoint y: 62, endPoint x: 206, endPoint y: 73, distance: 76.0
click at [206, 73] on div "Edit Contact × Phone Email Pronouns Phone Number * +1 16783968014 Ext. Phone La…" at bounding box center [297, 148] width 595 height 297
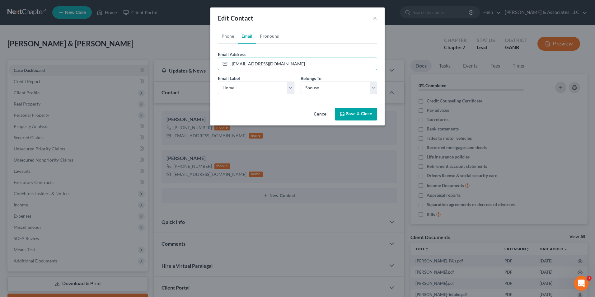
type input "[EMAIL_ADDRESS][DOMAIN_NAME]"
click at [354, 116] on button "Save & Close" at bounding box center [356, 114] width 42 height 13
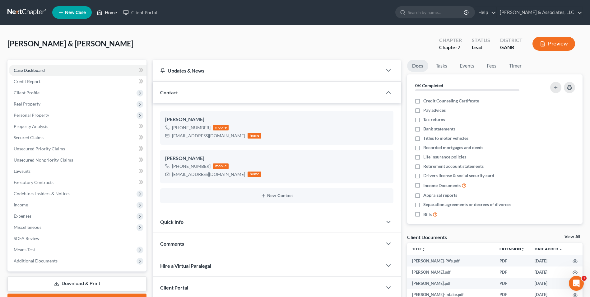
click at [110, 11] on link "Home" at bounding box center [107, 12] width 26 height 11
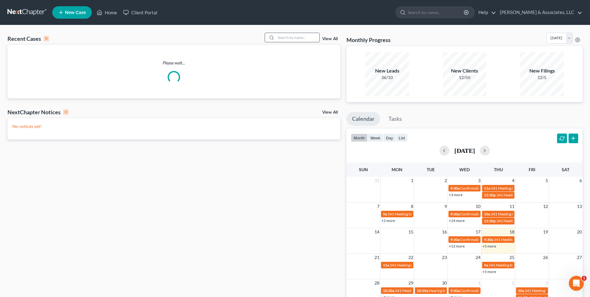
click at [292, 39] on input "search" at bounding box center [298, 37] width 44 height 9
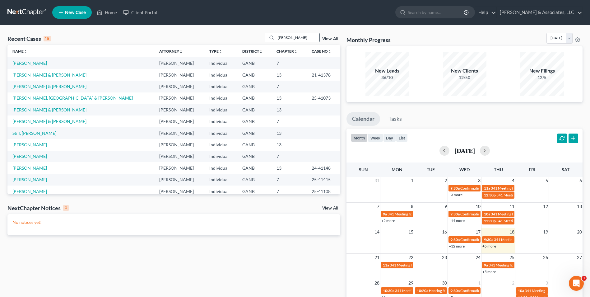
type input "frazier"
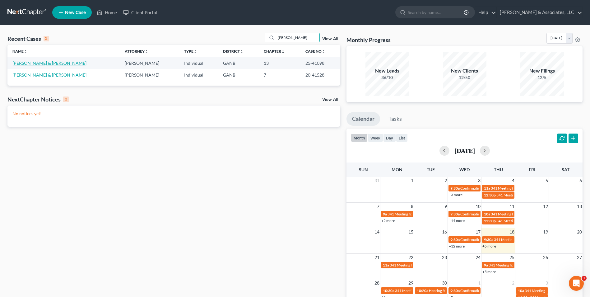
click at [33, 62] on link "[PERSON_NAME] & [PERSON_NAME]" at bounding box center [49, 62] width 74 height 5
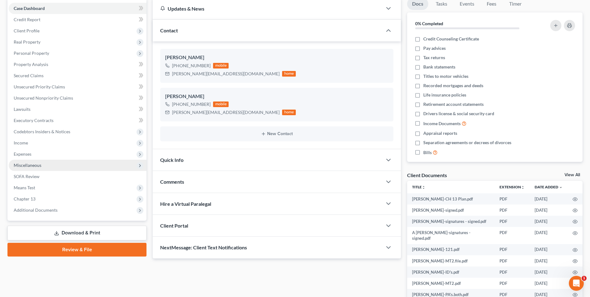
scroll to position [62, 0]
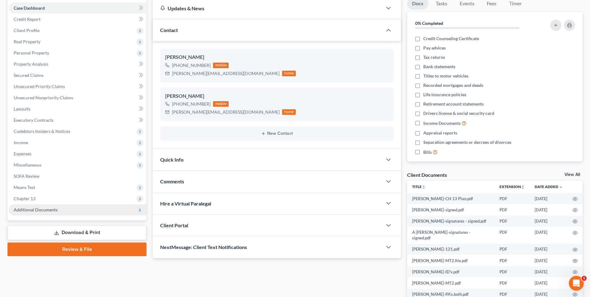
click at [45, 208] on span "Additional Documents" at bounding box center [36, 209] width 44 height 5
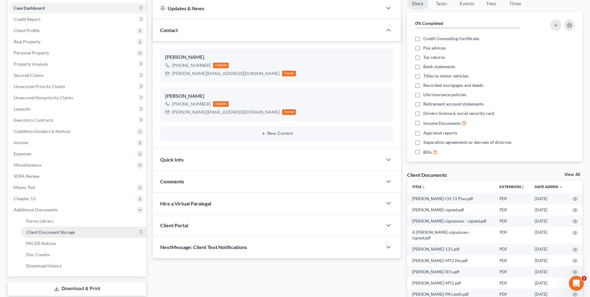
click at [67, 233] on span "Client Document Storage" at bounding box center [50, 231] width 49 height 5
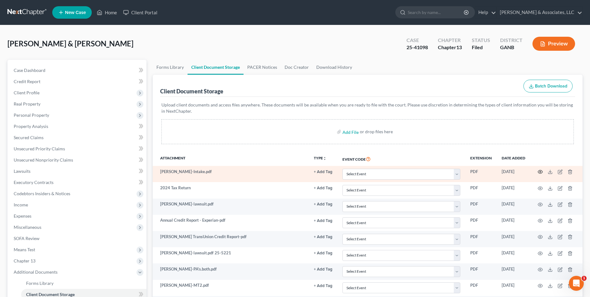
click at [538, 172] on icon "button" at bounding box center [540, 171] width 5 height 3
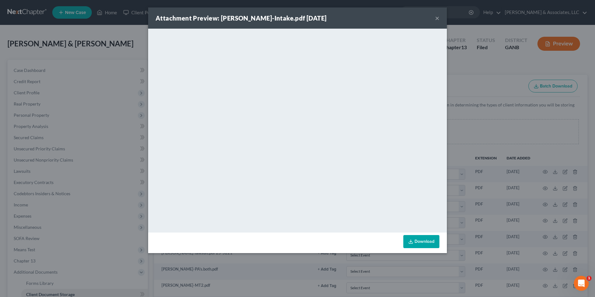
click at [436, 19] on button "×" at bounding box center [437, 17] width 4 height 7
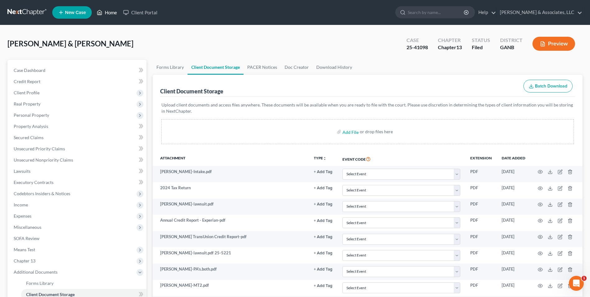
click at [106, 13] on link "Home" at bounding box center [107, 12] width 26 height 11
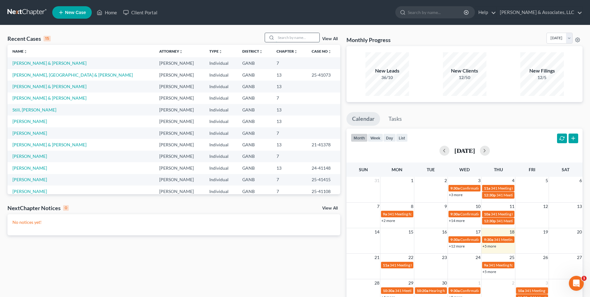
click at [301, 39] on input "search" at bounding box center [298, 37] width 44 height 9
type input "gor"
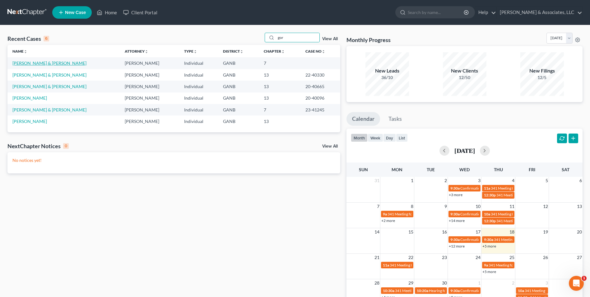
click at [44, 64] on link "[PERSON_NAME] & [PERSON_NAME]" at bounding box center [49, 62] width 74 height 5
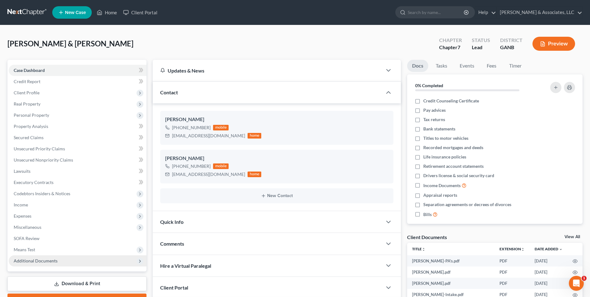
click at [55, 260] on span "Additional Documents" at bounding box center [36, 260] width 44 height 5
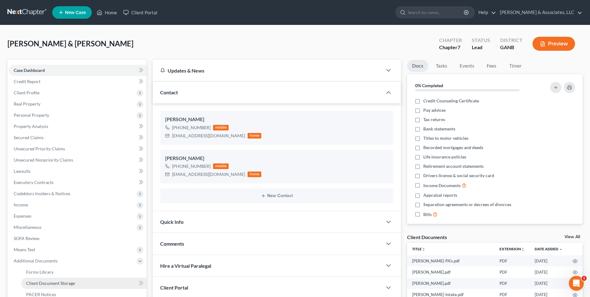
click at [59, 286] on link "Client Document Storage" at bounding box center [83, 283] width 125 height 11
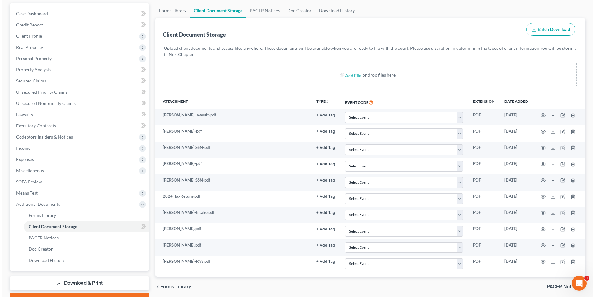
scroll to position [62, 0]
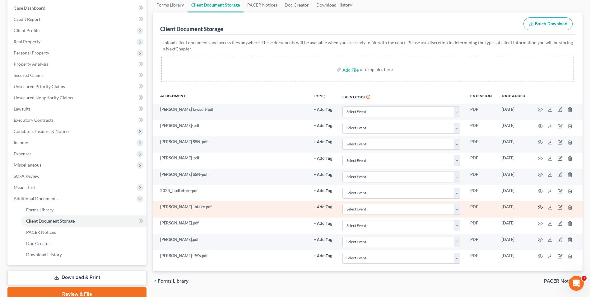
click at [542, 206] on icon "button" at bounding box center [540, 207] width 5 height 5
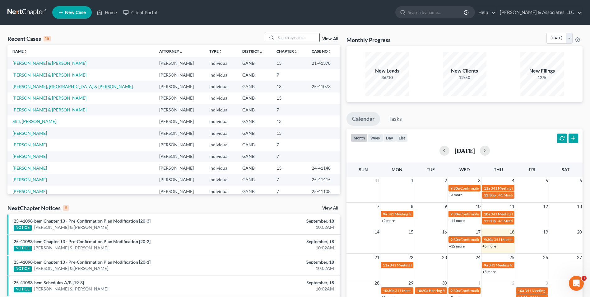
click at [308, 40] on input "search" at bounding box center [298, 37] width 44 height 9
type input "faber"
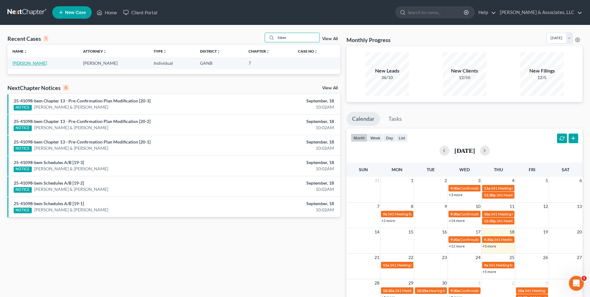
click at [29, 63] on link "[PERSON_NAME]" at bounding box center [29, 62] width 35 height 5
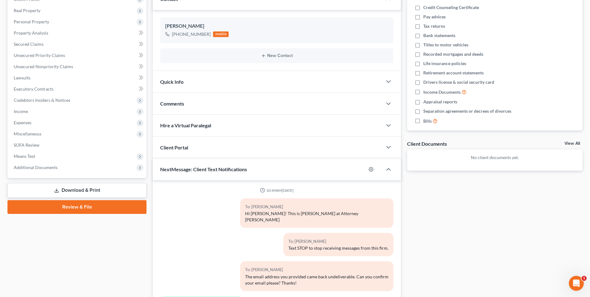
scroll to position [226, 0]
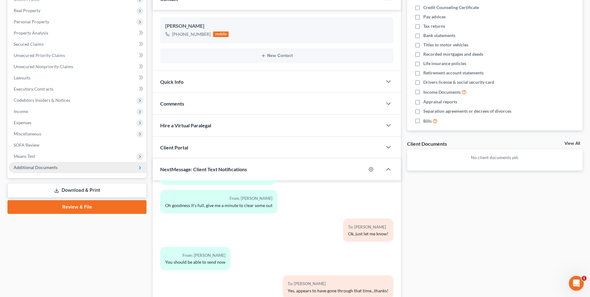
click at [44, 169] on span "Additional Documents" at bounding box center [36, 167] width 44 height 5
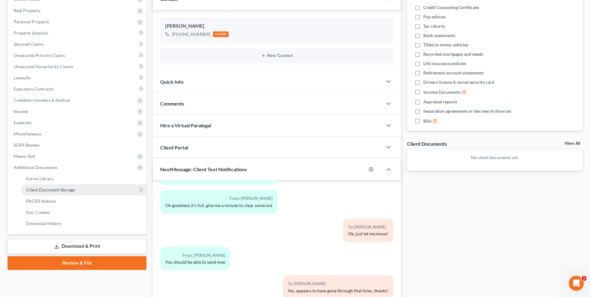
click at [71, 189] on span "Client Document Storage" at bounding box center [50, 189] width 49 height 5
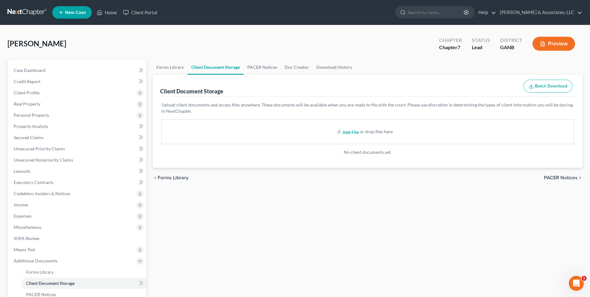
click at [351, 133] on input "file" at bounding box center [350, 131] width 15 height 11
type input "C:\fakepath\Faber.Intake.pdf"
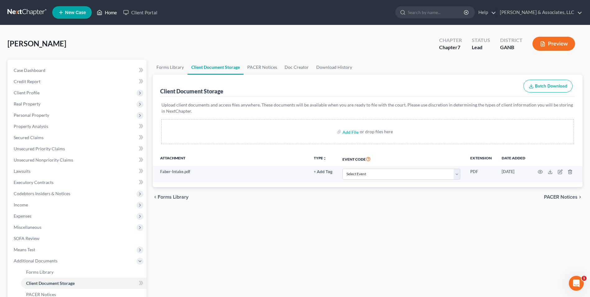
click at [112, 13] on link "Home" at bounding box center [107, 12] width 26 height 11
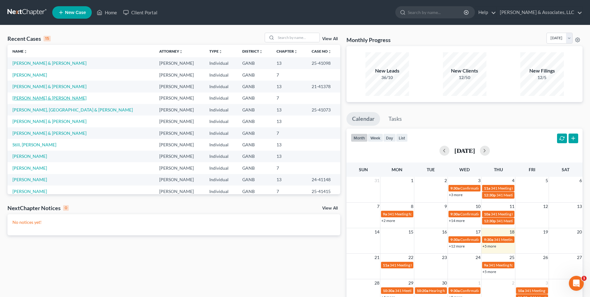
click at [51, 98] on link "[PERSON_NAME] & [PERSON_NAME]" at bounding box center [49, 97] width 74 height 5
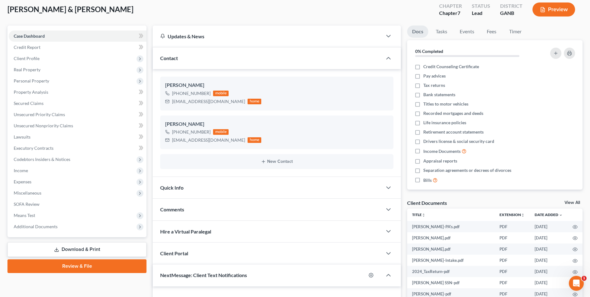
scroll to position [65, 0]
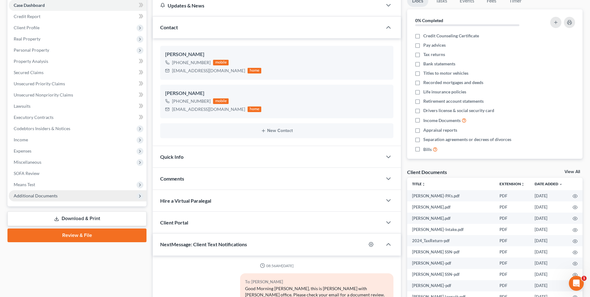
click at [31, 194] on span "Additional Documents" at bounding box center [36, 195] width 44 height 5
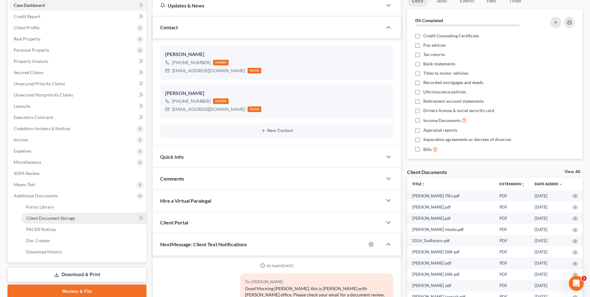
click at [58, 220] on span "Client Document Storage" at bounding box center [50, 217] width 49 height 5
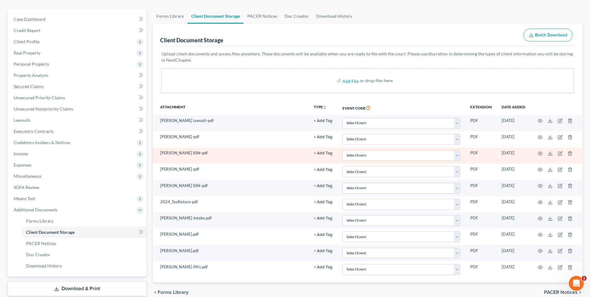
scroll to position [62, 0]
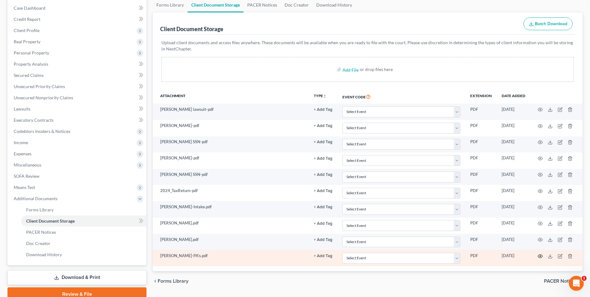
click at [540, 254] on icon "button" at bounding box center [540, 256] width 5 height 5
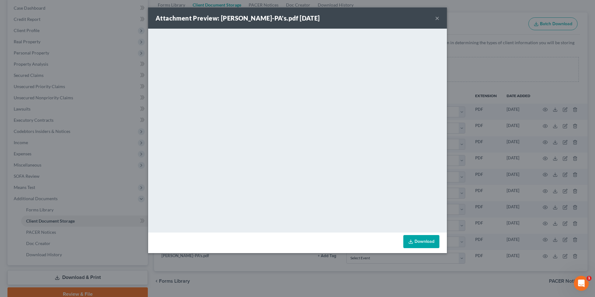
click at [436, 18] on button "×" at bounding box center [437, 17] width 4 height 7
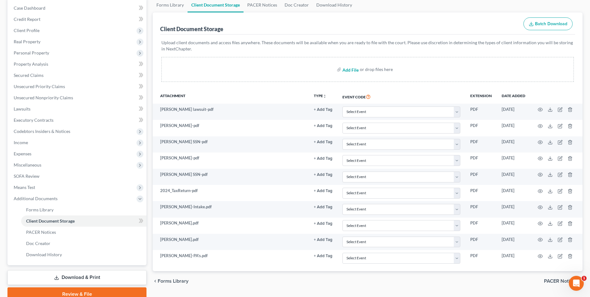
click at [350, 71] on input "file" at bounding box center [350, 69] width 15 height 11
type input "C:\fakepath\N [PERSON_NAME].signatures - signed.pdf"
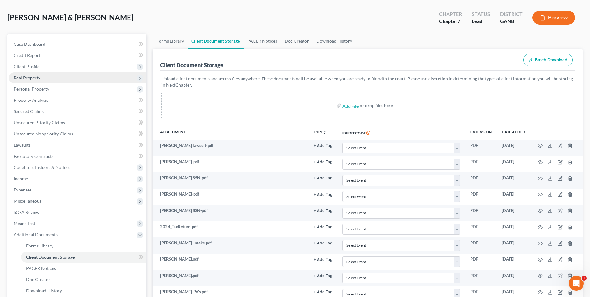
scroll to position [0, 0]
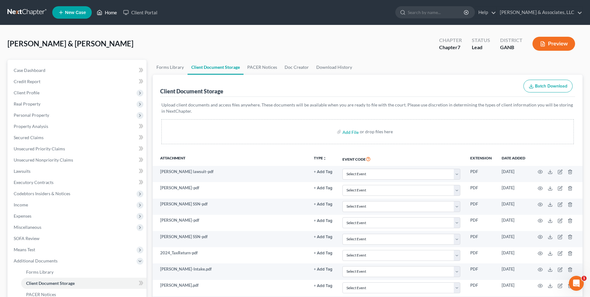
click at [112, 14] on link "Home" at bounding box center [107, 12] width 26 height 11
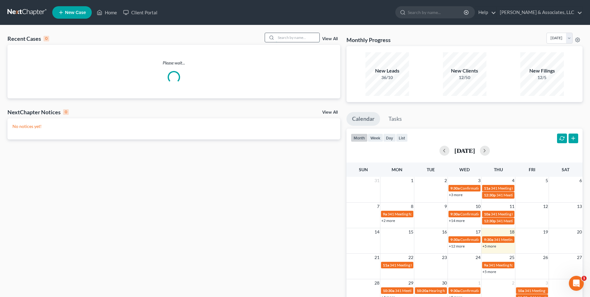
click at [299, 37] on input "search" at bounding box center [298, 37] width 44 height 9
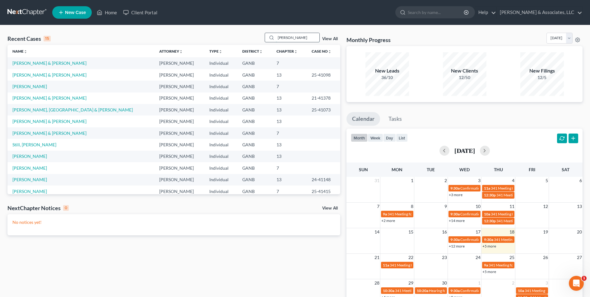
type input "[PERSON_NAME]"
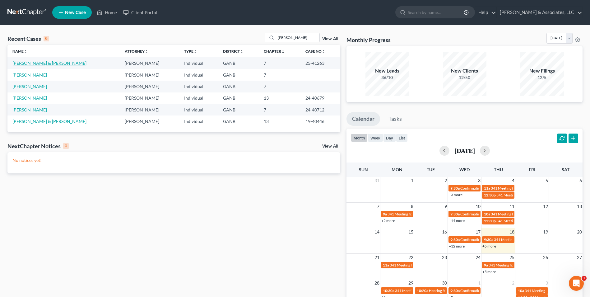
click at [45, 63] on link "[PERSON_NAME] & [PERSON_NAME]" at bounding box center [49, 62] width 74 height 5
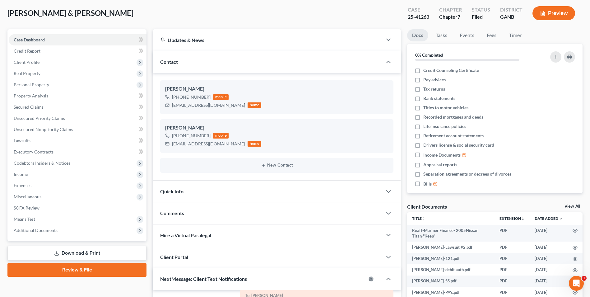
scroll to position [93, 0]
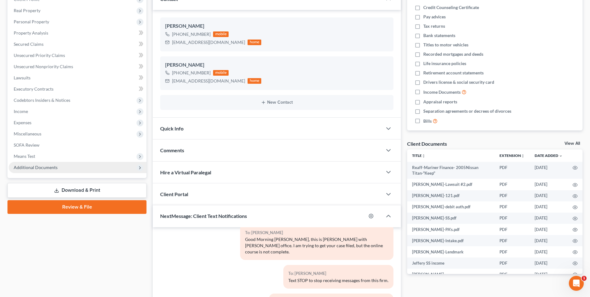
click at [52, 170] on span "Additional Documents" at bounding box center [78, 167] width 138 height 11
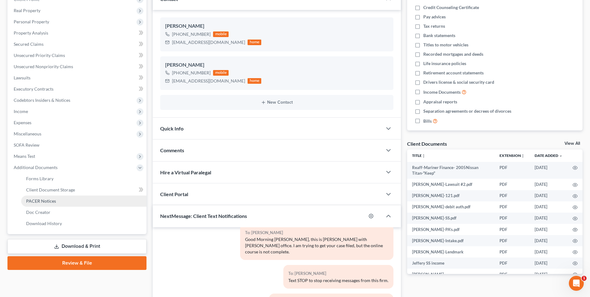
click at [47, 204] on link "PACER Notices" at bounding box center [83, 200] width 125 height 11
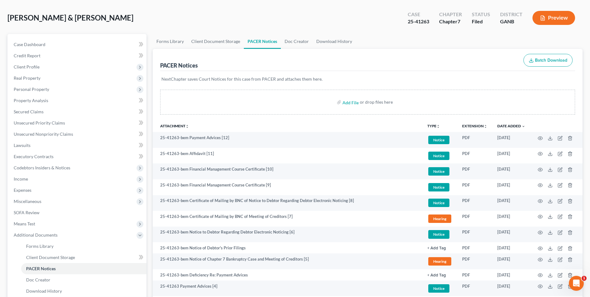
scroll to position [23, 0]
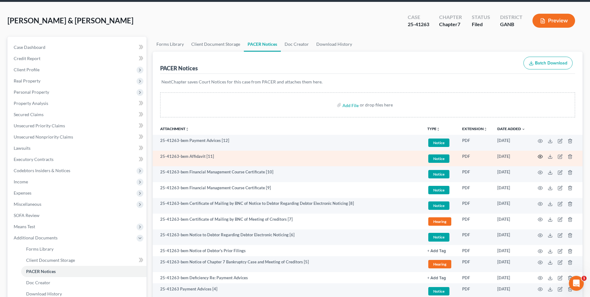
click at [541, 157] on icon "button" at bounding box center [540, 156] width 5 height 5
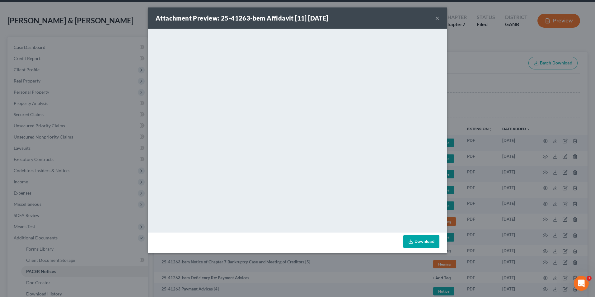
click at [436, 18] on button "×" at bounding box center [437, 17] width 4 height 7
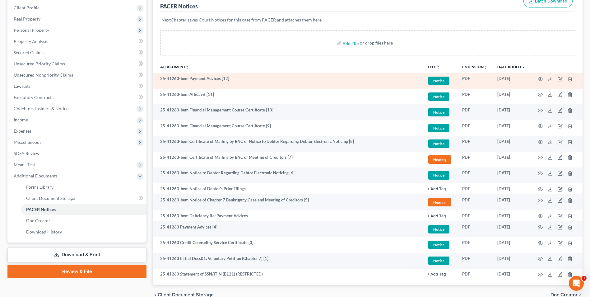
scroll to position [85, 0]
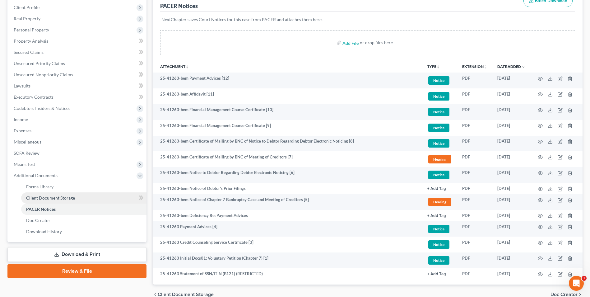
click at [57, 200] on span "Client Document Storage" at bounding box center [50, 197] width 49 height 5
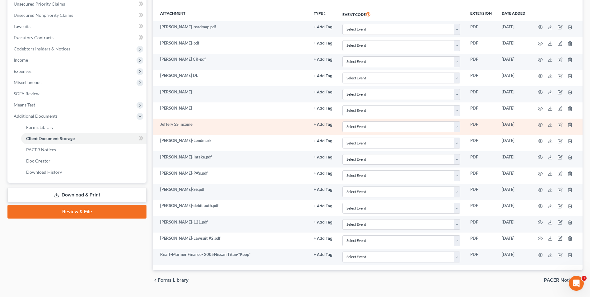
scroll to position [156, 0]
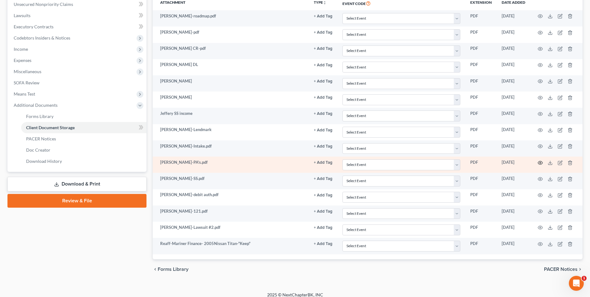
click at [541, 162] on icon "button" at bounding box center [540, 162] width 5 height 5
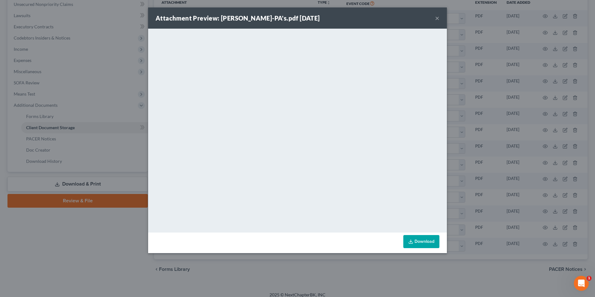
click at [439, 17] on button "×" at bounding box center [437, 17] width 4 height 7
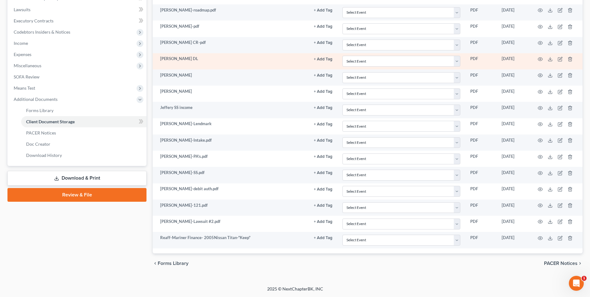
scroll to position [0, 0]
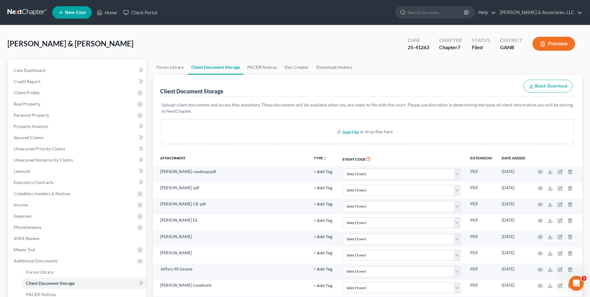
click at [351, 132] on input "file" at bounding box center [350, 131] width 15 height 11
type input "C:\fakepath\Owens.2024.pdf"
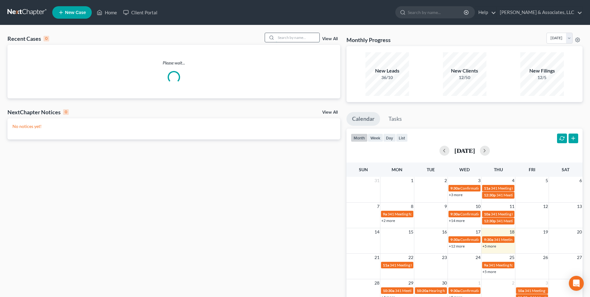
click at [285, 40] on input "search" at bounding box center [298, 37] width 44 height 9
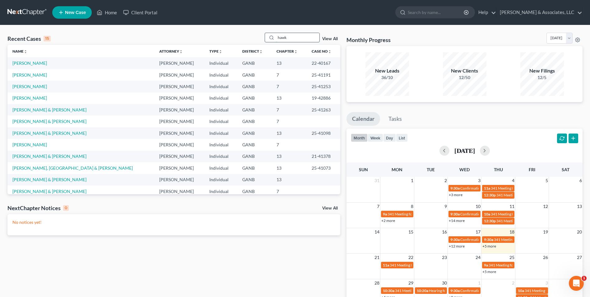
type input "hawk"
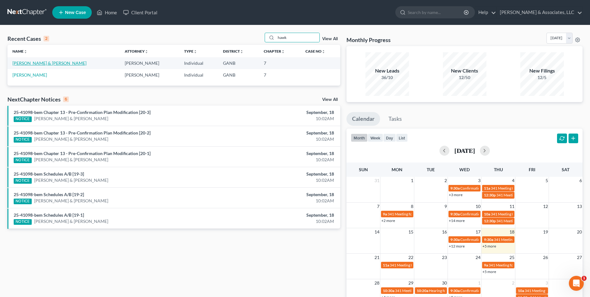
click at [46, 63] on link "[PERSON_NAME] & [PERSON_NAME]" at bounding box center [49, 62] width 74 height 5
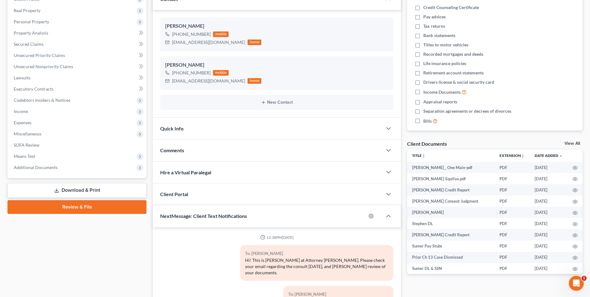
scroll to position [137, 0]
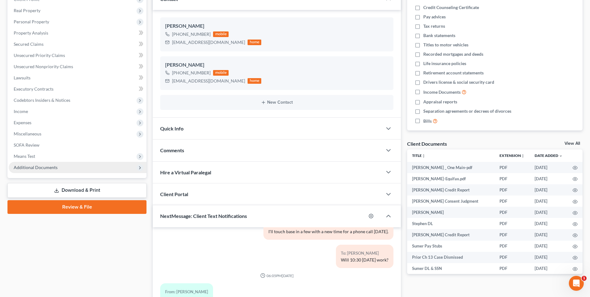
click at [53, 170] on span "Additional Documents" at bounding box center [78, 167] width 138 height 11
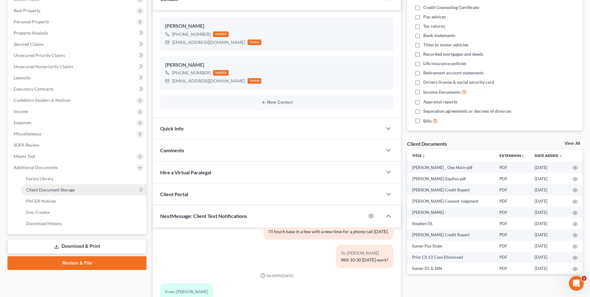
click at [56, 190] on span "Client Document Storage" at bounding box center [50, 189] width 49 height 5
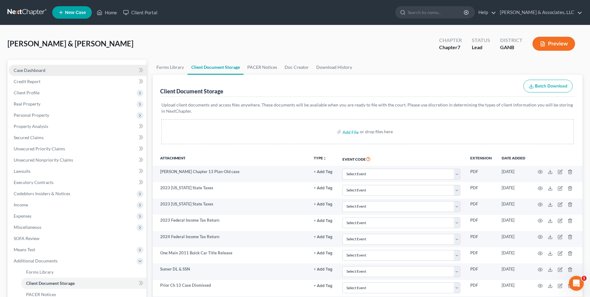
click at [40, 69] on span "Case Dashboard" at bounding box center [30, 70] width 32 height 5
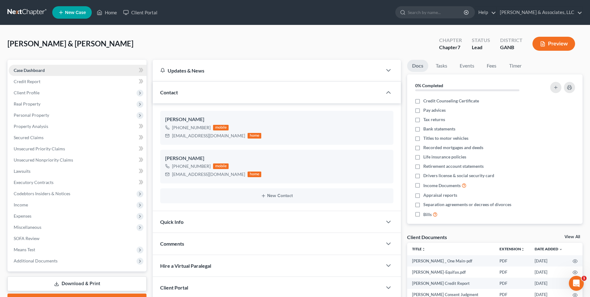
scroll to position [137, 0]
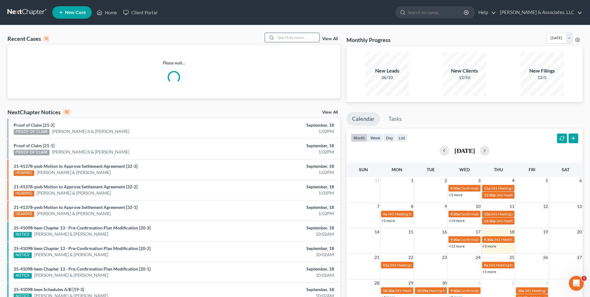
click at [291, 36] on input "search" at bounding box center [298, 37] width 44 height 9
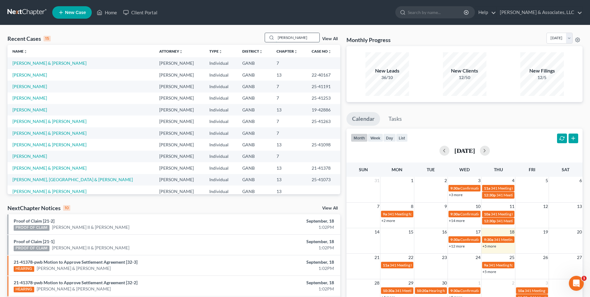
type input "[PERSON_NAME]"
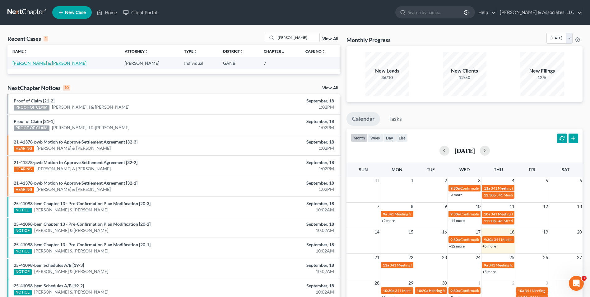
click at [66, 63] on link "[PERSON_NAME] & [PERSON_NAME]" at bounding box center [49, 62] width 74 height 5
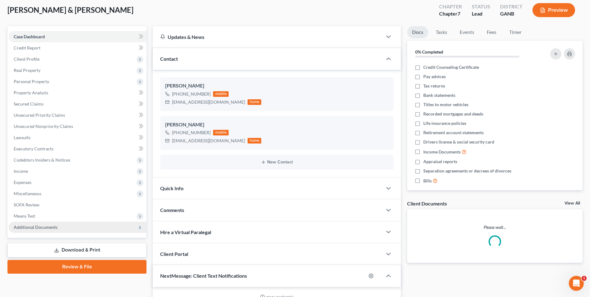
scroll to position [34, 0]
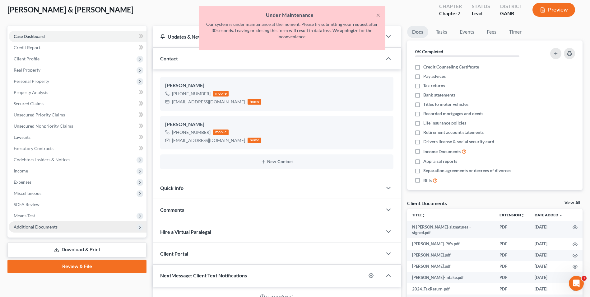
click at [35, 224] on span "Additional Documents" at bounding box center [36, 226] width 44 height 5
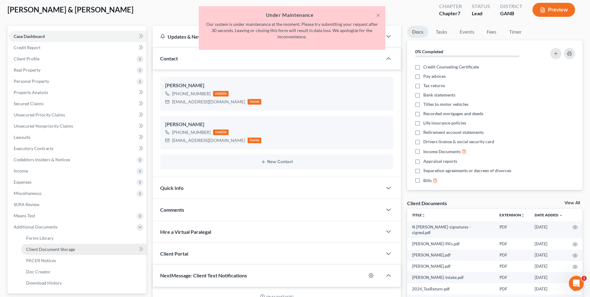
click at [53, 250] on span "Client Document Storage" at bounding box center [50, 248] width 49 height 5
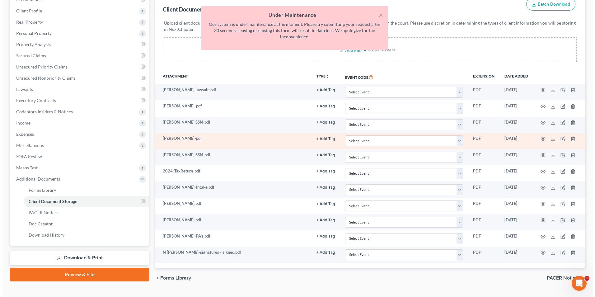
scroll to position [96, 0]
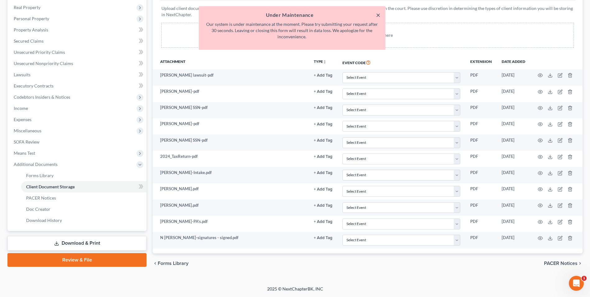
click at [378, 15] on button "×" at bounding box center [378, 14] width 4 height 7
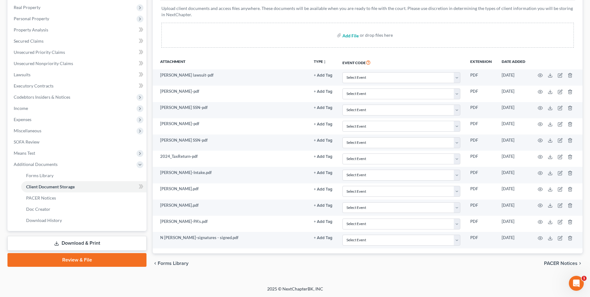
click at [353, 36] on input "file" at bounding box center [350, 35] width 15 height 11
type input "C:\fakepath\J Gorham.signatures - signed.pdf"
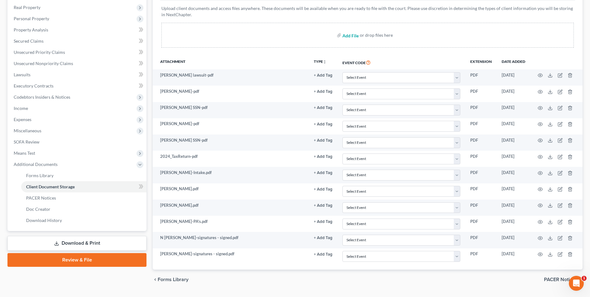
click at [347, 38] on input "file" at bounding box center [350, 35] width 15 height 11
type input "C:\fakepath\[PERSON_NAME].121.pdf"
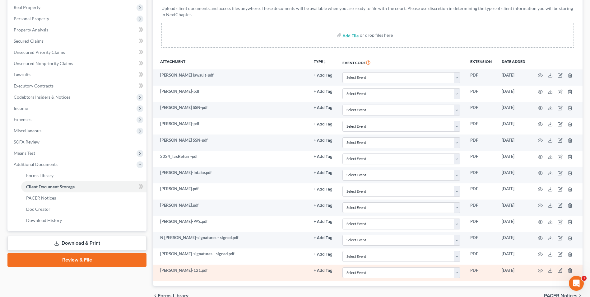
click at [537, 272] on td at bounding box center [557, 273] width 52 height 16
click at [538, 272] on icon "button" at bounding box center [540, 270] width 5 height 5
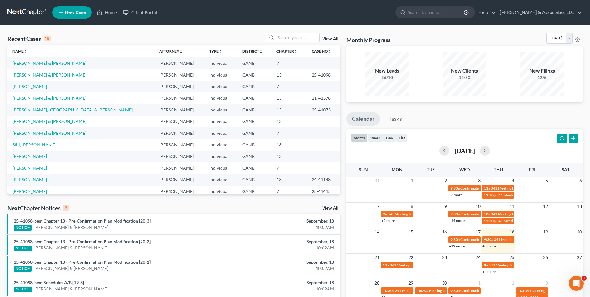
click at [62, 64] on link "[PERSON_NAME] & [PERSON_NAME]" at bounding box center [49, 62] width 74 height 5
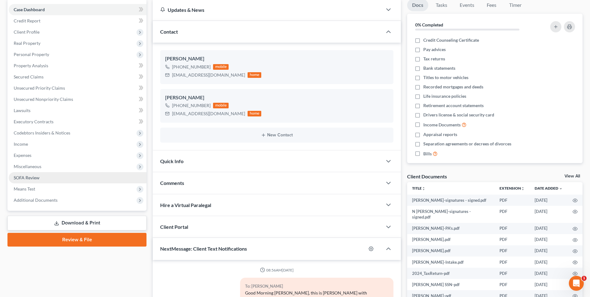
scroll to position [62, 0]
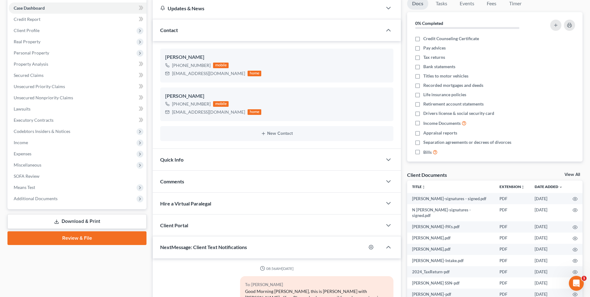
click at [97, 222] on link "Download & Print" at bounding box center [76, 221] width 139 height 15
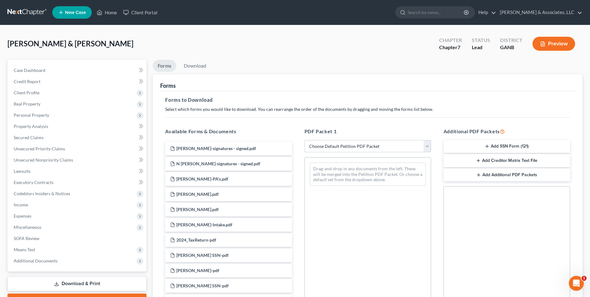
click at [430, 148] on select "Choose Default Petition PDF Packet Complete Bankruptcy Petition (all forms and …" at bounding box center [368, 146] width 127 height 12
select select "0"
click at [305, 140] on select "Choose Default Petition PDF Packet Complete Bankruptcy Petition (all forms and …" at bounding box center [368, 146] width 127 height 12
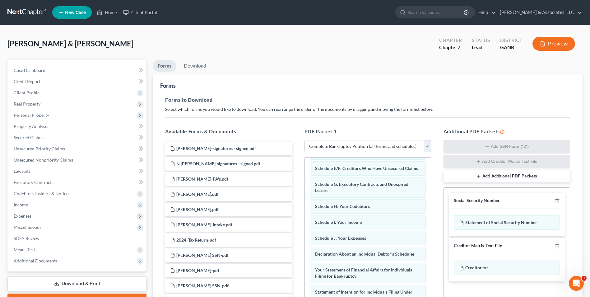
scroll to position [198, 0]
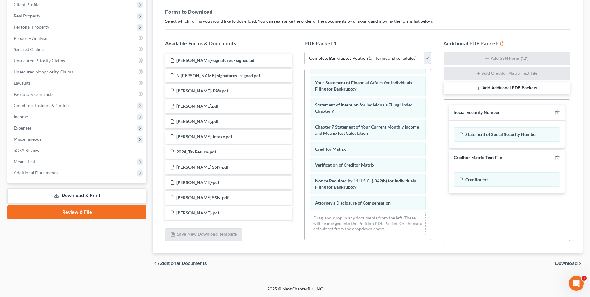
click at [563, 262] on span "Download" at bounding box center [567, 263] width 22 height 5
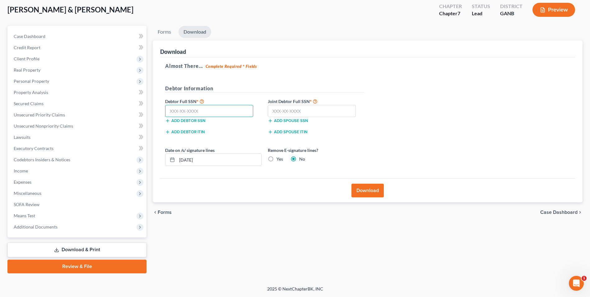
click at [200, 108] on input "text" at bounding box center [209, 111] width 88 height 12
type input "257-85-9000"
click at [283, 110] on input "text" at bounding box center [312, 111] width 88 height 12
type input "373-11-5534"
click at [372, 191] on button "Download" at bounding box center [368, 191] width 32 height 14
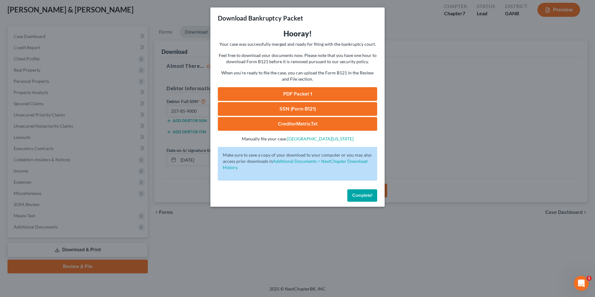
click at [306, 110] on link "SSN (Form B121)" at bounding box center [297, 109] width 159 height 14
click at [351, 193] on button "Complete!" at bounding box center [362, 195] width 30 height 12
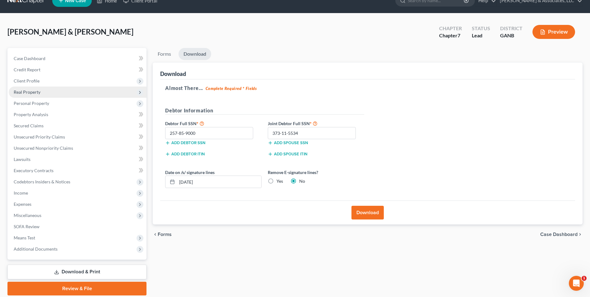
scroll to position [0, 0]
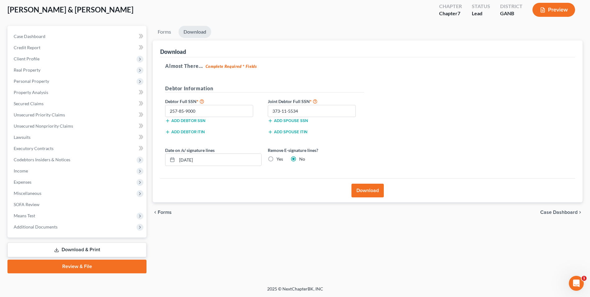
click at [111, 267] on link "Review & File" at bounding box center [76, 267] width 139 height 14
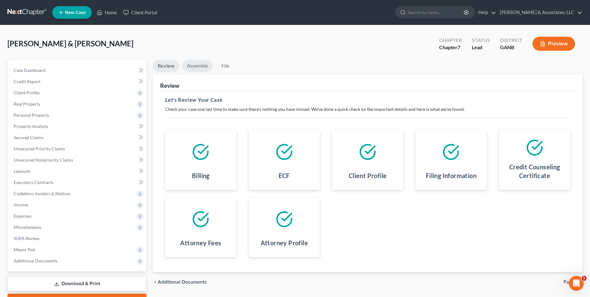
click at [199, 65] on link "Assemble" at bounding box center [197, 66] width 31 height 12
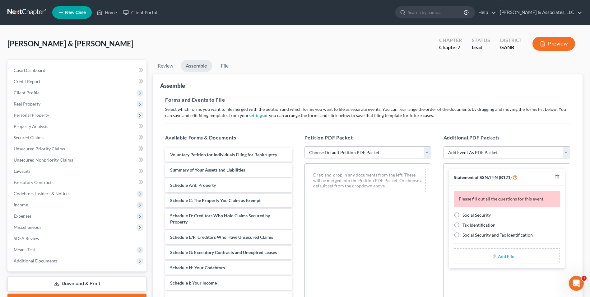
click at [428, 154] on select "Choose Default Petition PDF Packet Complete Bankruptcy Petition (all forms and …" at bounding box center [368, 152] width 127 height 12
select select "0"
click at [305, 146] on select "Choose Default Petition PDF Packet Complete Bankruptcy Petition (all forms and …" at bounding box center [368, 152] width 127 height 12
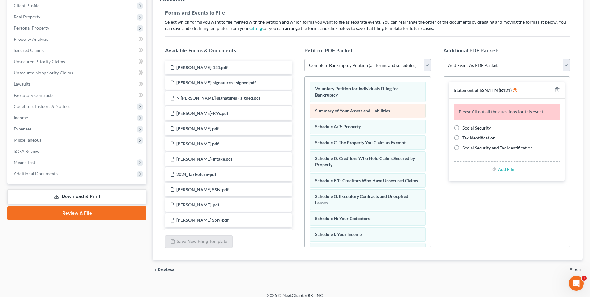
scroll to position [94, 0]
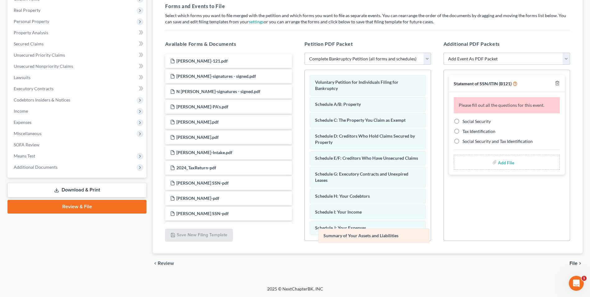
drag, startPoint x: 346, startPoint y: 107, endPoint x: 353, endPoint y: 234, distance: 127.2
click at [353, 234] on div "Summary of Your Assets and Liabilities Voluntary Petition for Individuals Filin…" at bounding box center [368, 251] width 126 height 363
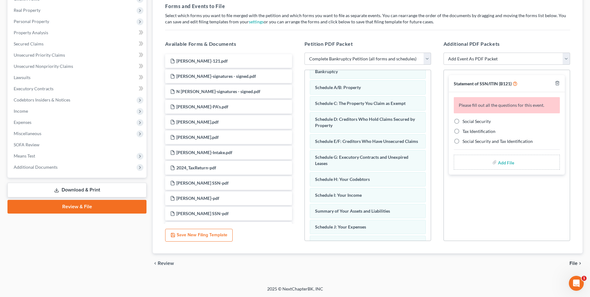
scroll to position [31, 0]
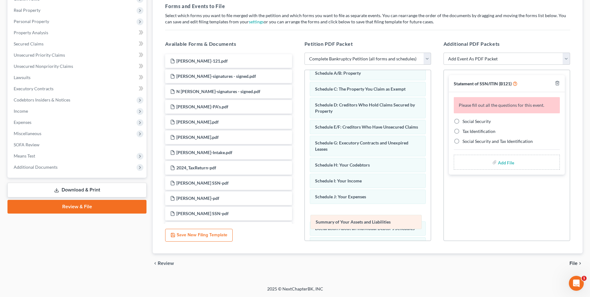
drag, startPoint x: 354, startPoint y: 206, endPoint x: 355, endPoint y: 224, distance: 18.1
click at [355, 224] on div "Summary of Your Assets and Liabilities Voluntary Petition for Individuals Filin…" at bounding box center [368, 220] width 126 height 363
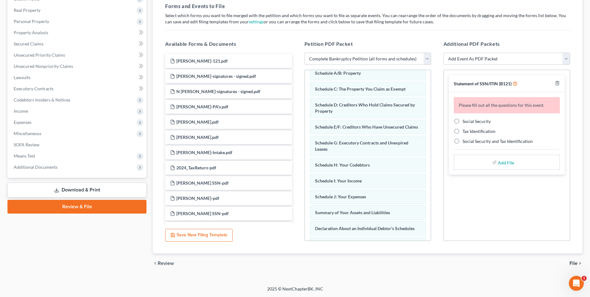
click at [463, 122] on label "Social Security" at bounding box center [477, 121] width 28 height 6
click at [465, 122] on input "Social Security" at bounding box center [467, 120] width 4 height 4
radio input "true"
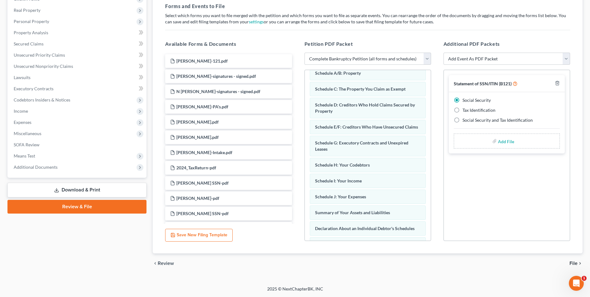
click at [506, 142] on input "file" at bounding box center [505, 140] width 15 height 11
type input "C:\fakepath\Gorham.121.pdf"
click at [575, 264] on span "File" at bounding box center [574, 263] width 8 height 5
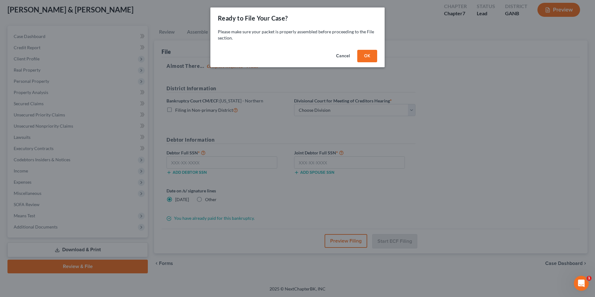
click at [364, 55] on button "OK" at bounding box center [367, 56] width 20 height 12
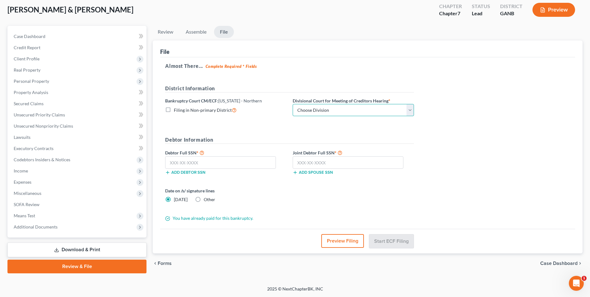
click at [411, 111] on select "Choose Division Atlanta Gainesville Newnan Rome" at bounding box center [353, 110] width 121 height 12
select select "3"
click at [293, 104] on select "Choose Division Atlanta Gainesville Newnan Rome" at bounding box center [353, 110] width 121 height 12
click at [212, 162] on input "text" at bounding box center [220, 162] width 111 height 12
type input "257-85-9000"
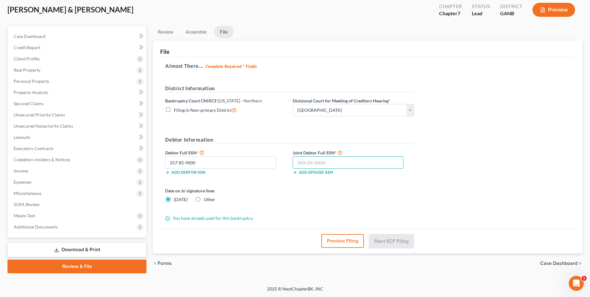
click at [327, 165] on input "text" at bounding box center [348, 162] width 111 height 12
type input "373-11-5534"
click at [392, 238] on button "Start ECF Filing" at bounding box center [391, 241] width 45 height 14
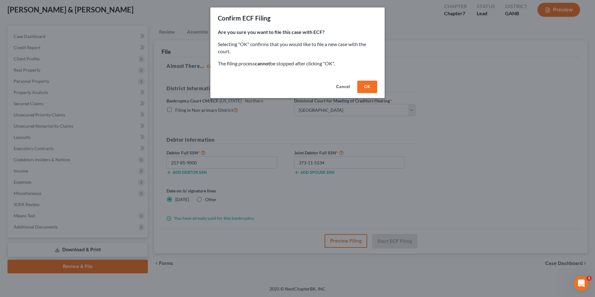
click at [368, 87] on button "OK" at bounding box center [367, 87] width 20 height 12
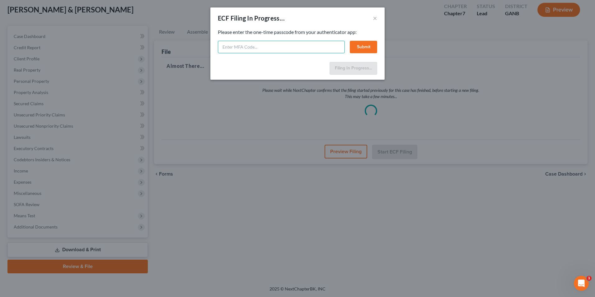
click at [308, 44] on input "text" at bounding box center [281, 47] width 127 height 12
type input "600290"
click at [364, 49] on button "Submit" at bounding box center [363, 47] width 27 height 12
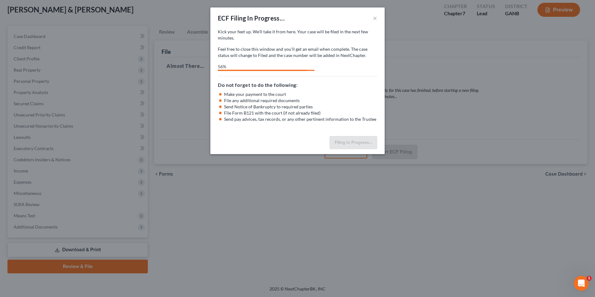
select select "3"
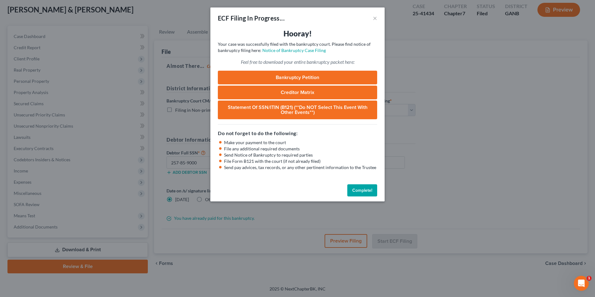
click at [365, 190] on button "Complete!" at bounding box center [362, 190] width 30 height 12
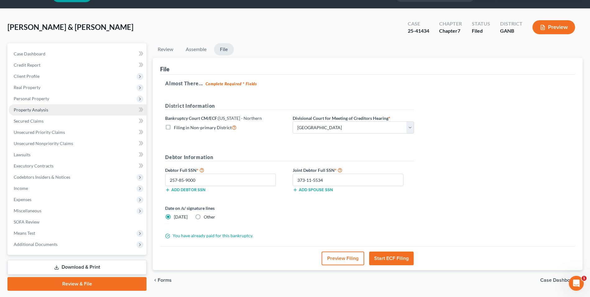
scroll to position [0, 0]
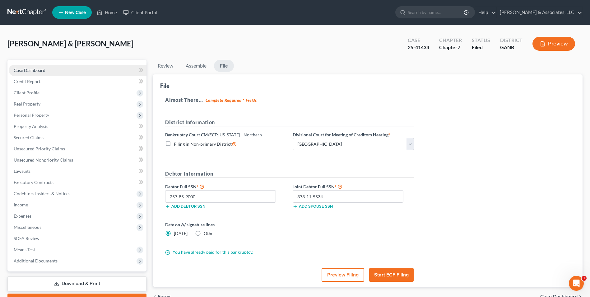
click at [45, 68] on span "Case Dashboard" at bounding box center [30, 70] width 32 height 5
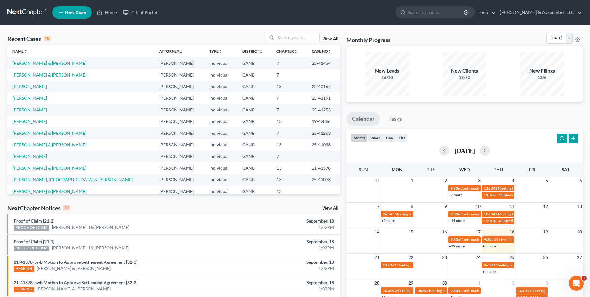
click at [21, 64] on link "[PERSON_NAME] & [PERSON_NAME]" at bounding box center [49, 62] width 74 height 5
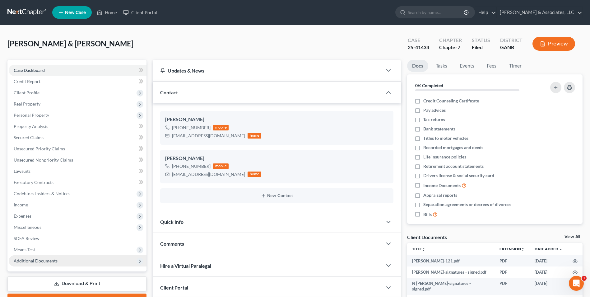
click at [51, 264] on span "Additional Documents" at bounding box center [78, 260] width 138 height 11
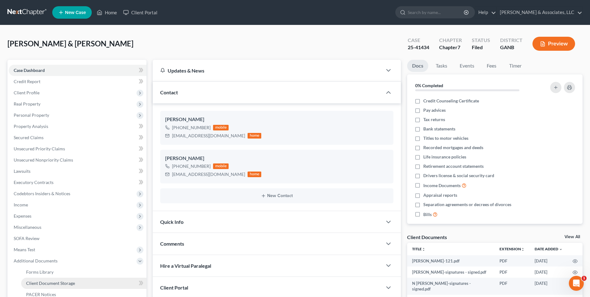
click at [66, 284] on span "Client Document Storage" at bounding box center [50, 282] width 49 height 5
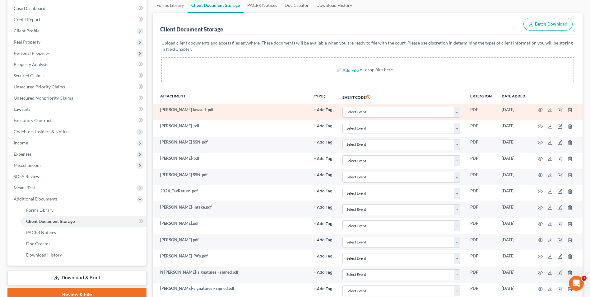
scroll to position [62, 0]
